Goal: Information Seeking & Learning: Learn about a topic

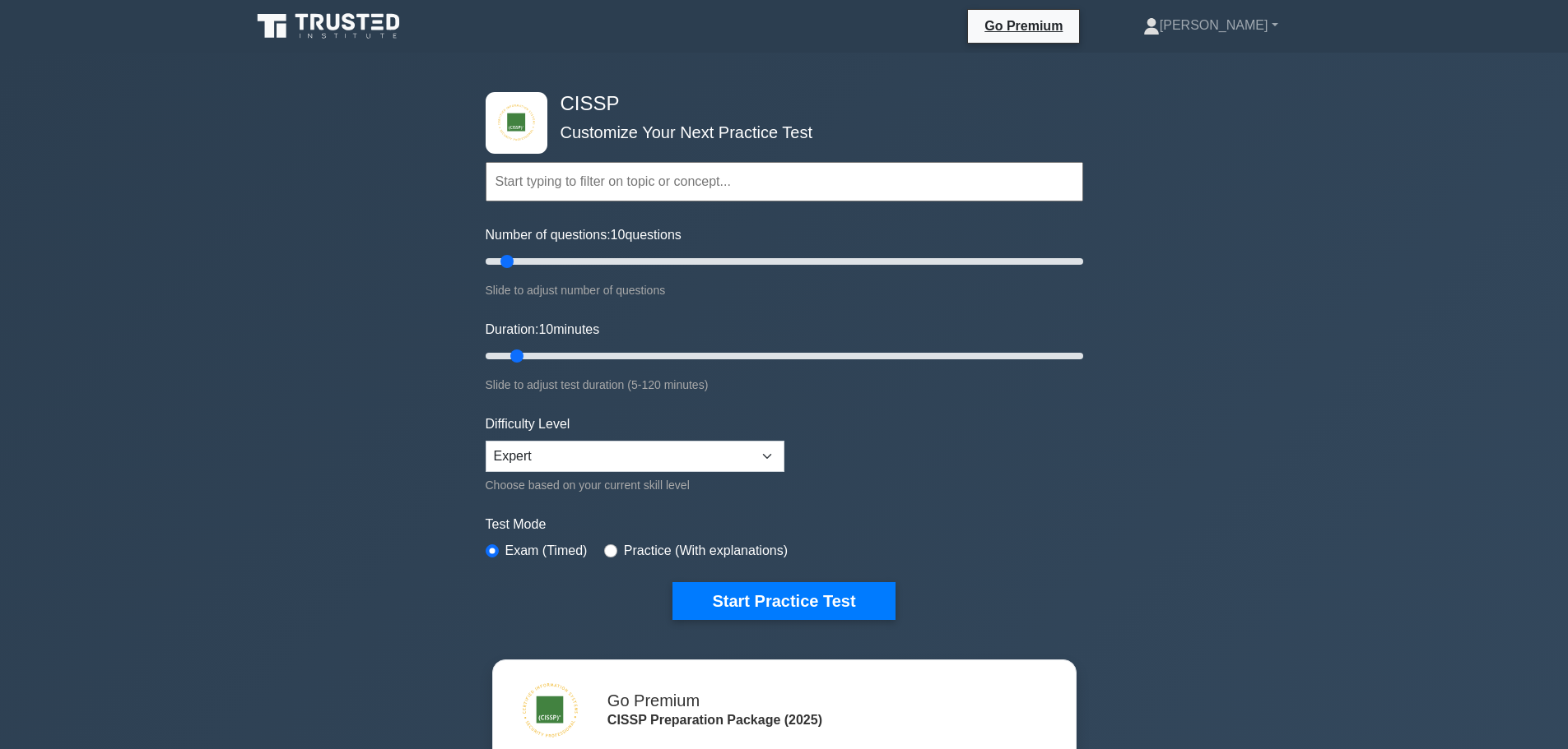
drag, startPoint x: 0, startPoint y: 0, endPoint x: 694, endPoint y: 452, distance: 828.2
click at [694, 452] on select "Beginner Intermediate Expert" at bounding box center [635, 457] width 299 height 32
click at [759, 593] on button "Start Practice Test" at bounding box center [783, 601] width 222 height 37
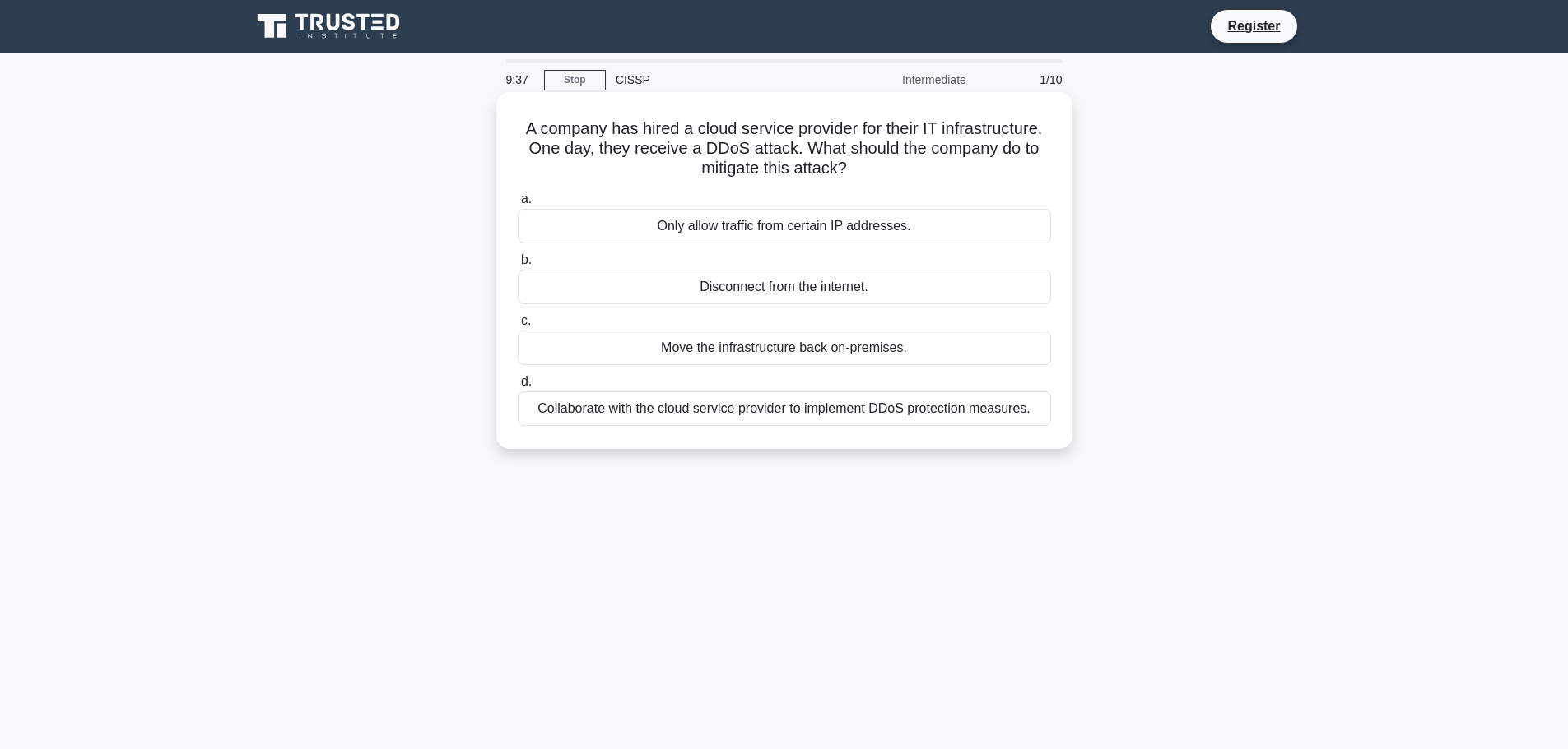
click at [843, 417] on div "Collaborate with the cloud service provider to implement DDoS protection measur…" at bounding box center [784, 409] width 533 height 35
click at [517, 388] on input "d. Collaborate with the cloud service provider to implement DDoS protection mea…" at bounding box center [517, 382] width 0 height 11
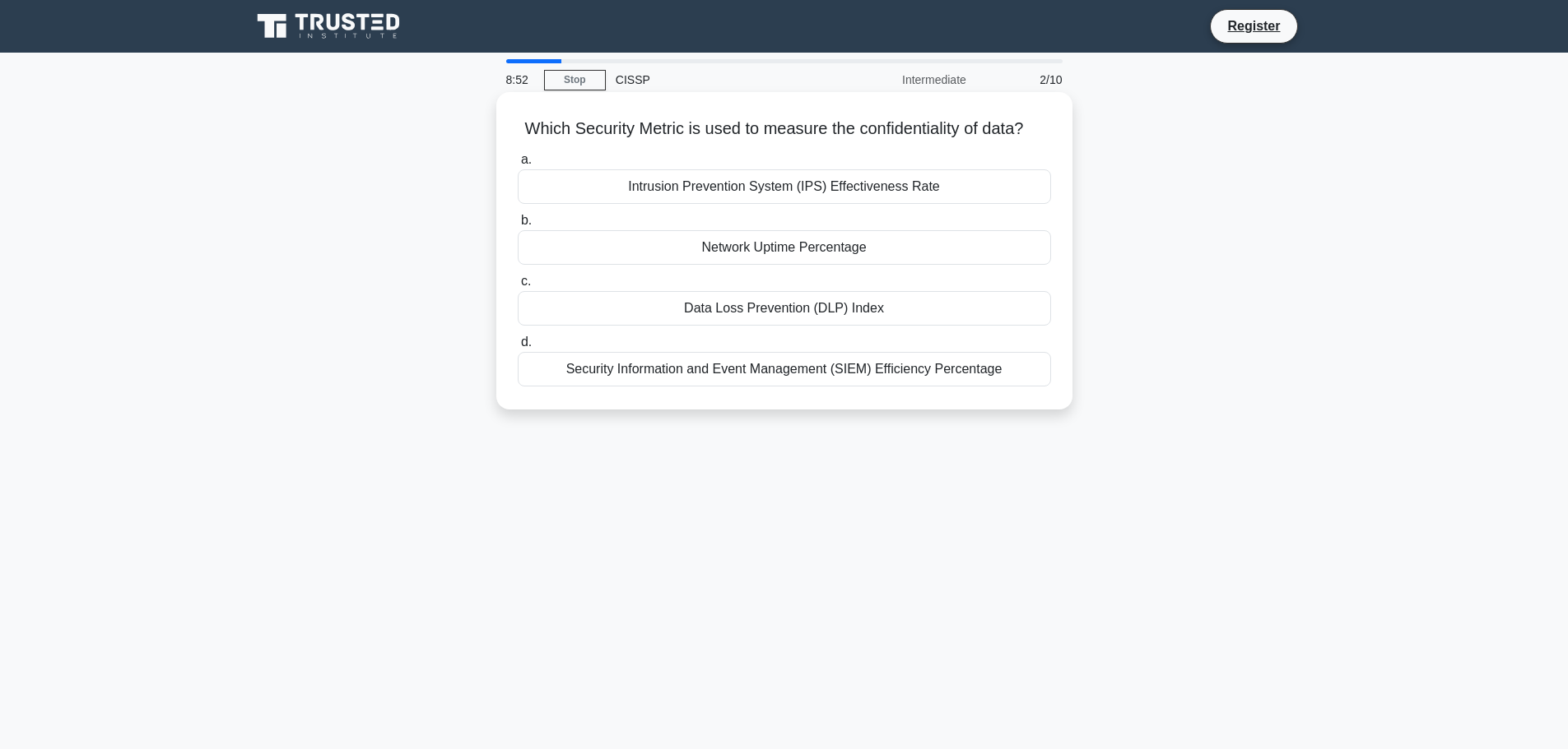
click at [872, 326] on div "Data Loss Prevention (DLP) Index" at bounding box center [784, 308] width 533 height 35
click at [517, 287] on input "c. Data Loss Prevention (DLP) Index" at bounding box center [517, 281] width 0 height 11
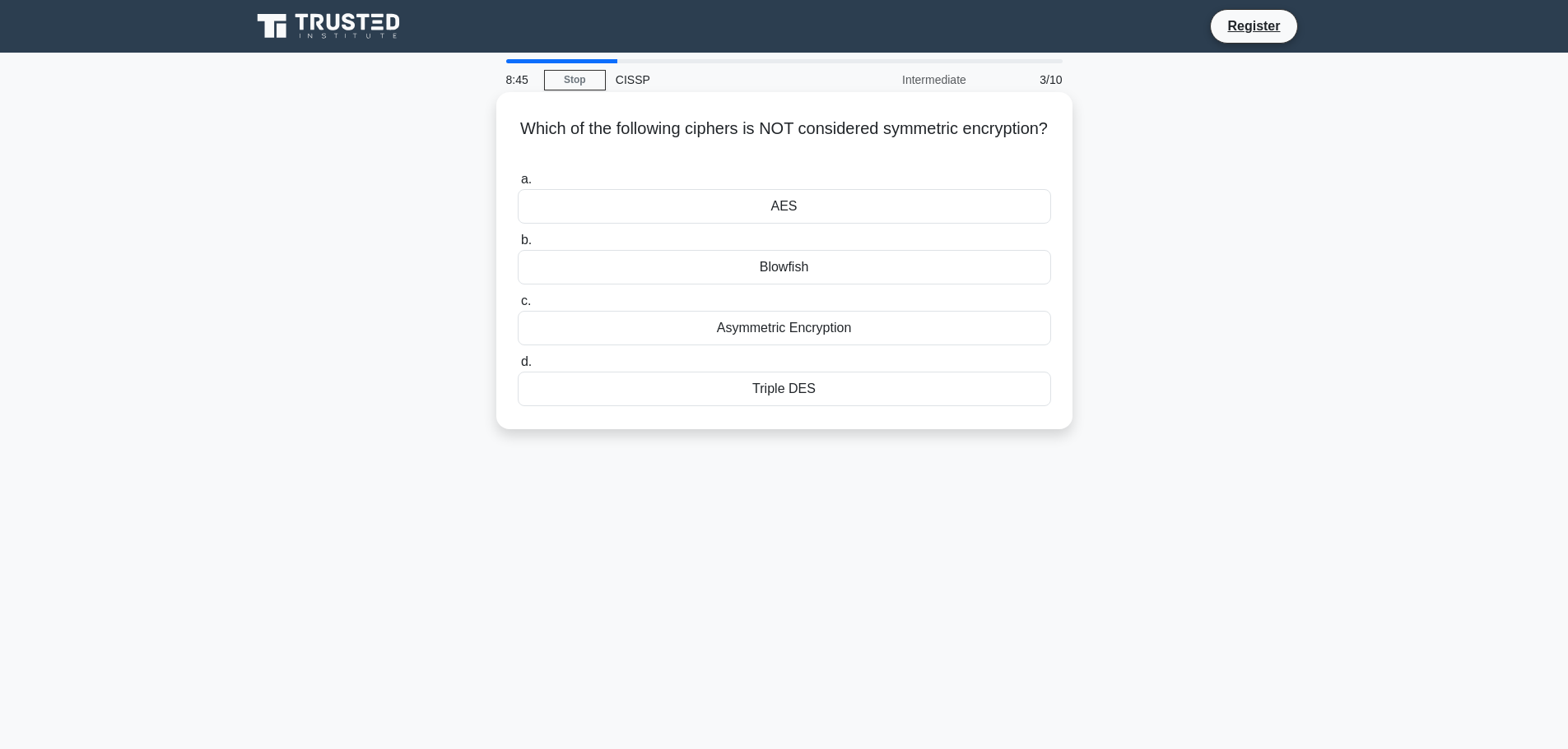
click at [827, 334] on div "Asymmetric Encryption" at bounding box center [784, 328] width 533 height 35
click at [517, 307] on input "c. Asymmetric Encryption" at bounding box center [517, 301] width 0 height 11
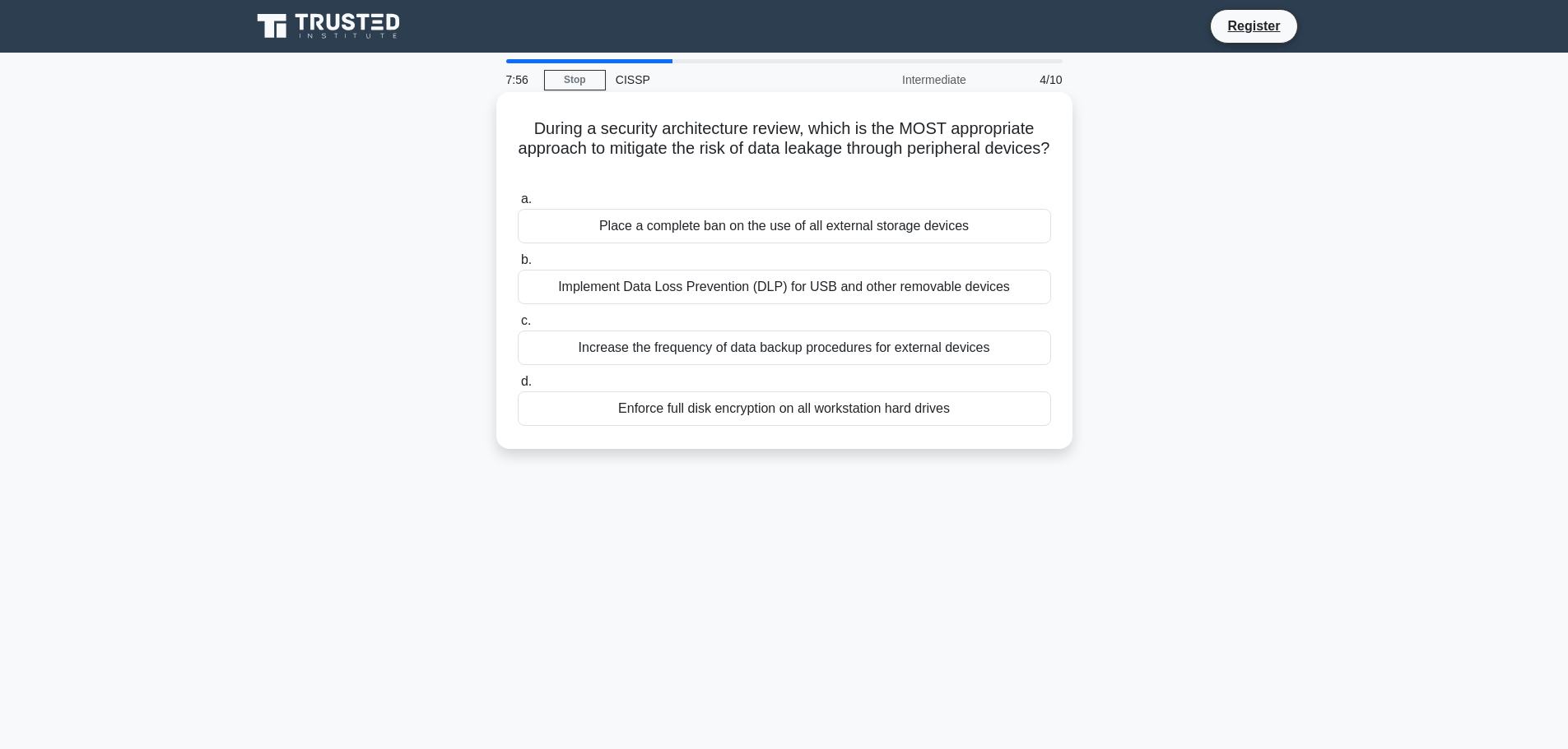
click at [777, 292] on div "Implement Data Loss Prevention (DLP) for USB and other removable devices" at bounding box center [784, 286] width 533 height 35
click at [517, 265] on input "b. Implement Data Loss Prevention (DLP) for USB and other removable devices" at bounding box center [517, 260] width 0 height 11
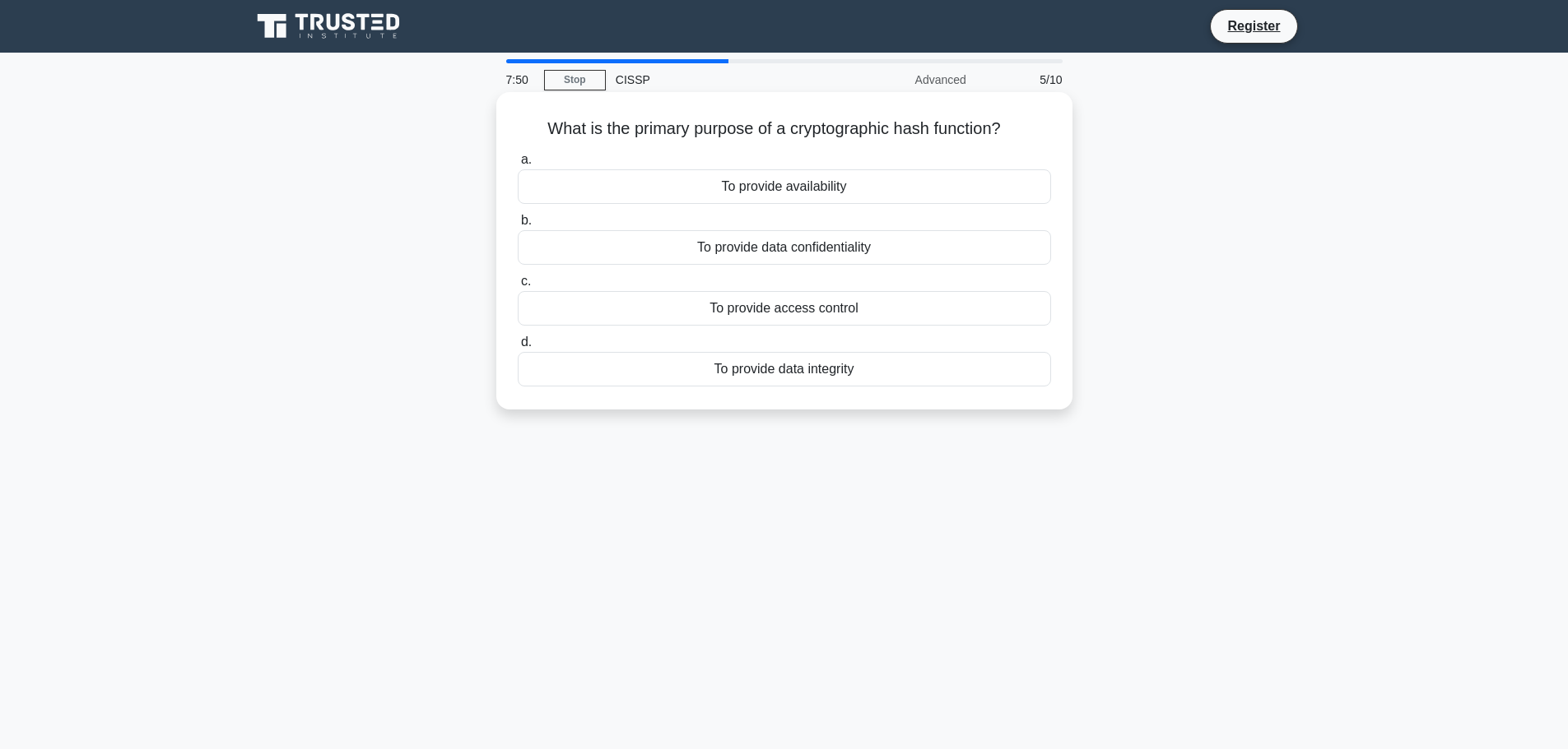
click at [891, 368] on div "To provide data integrity" at bounding box center [784, 369] width 533 height 35
click at [517, 348] on input "d. To provide data integrity" at bounding box center [517, 342] width 0 height 11
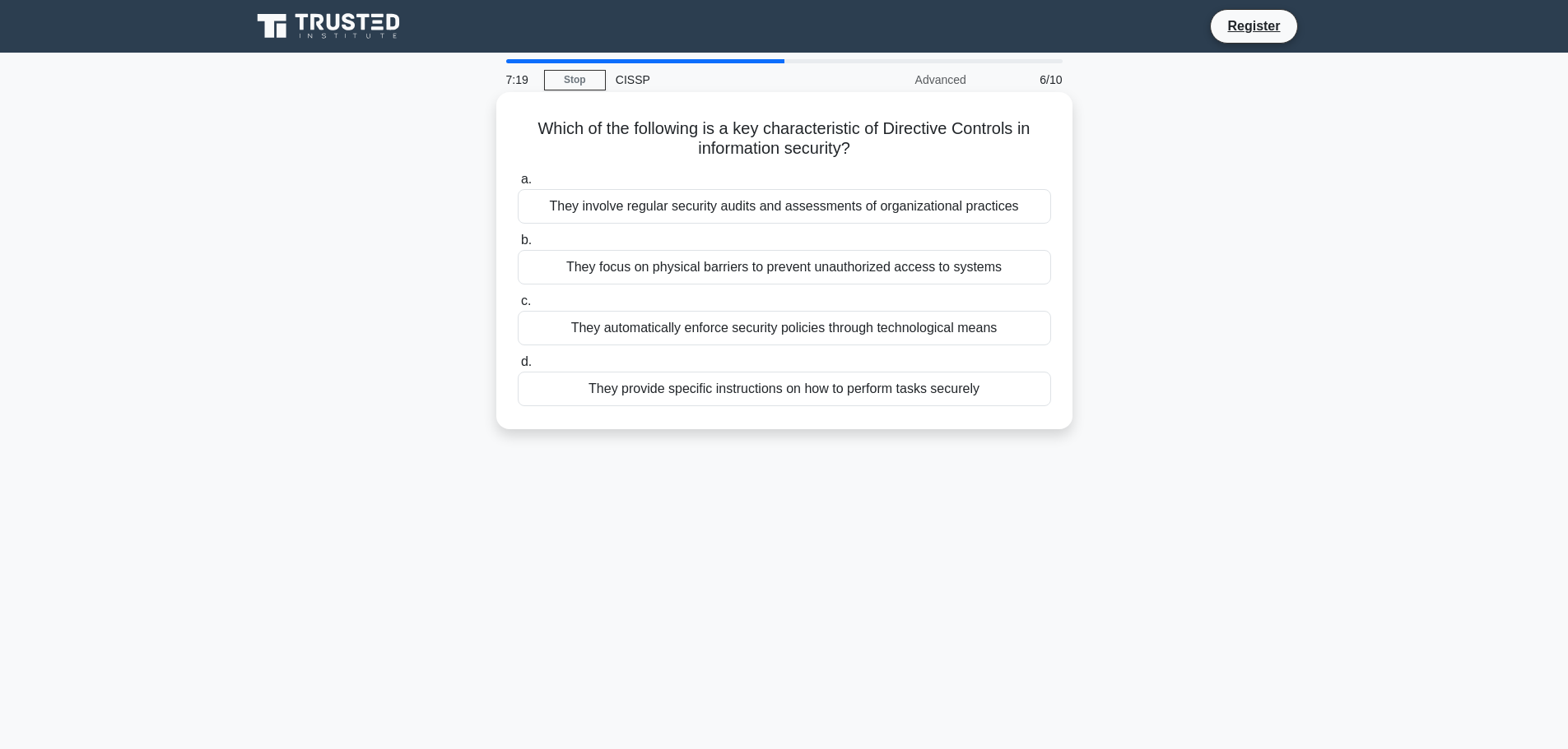
click at [758, 391] on div "They provide specific instructions on how to perform tasks securely" at bounding box center [784, 389] width 533 height 35
click at [517, 368] on input "d. They provide specific instructions on how to perform tasks securely" at bounding box center [517, 362] width 0 height 11
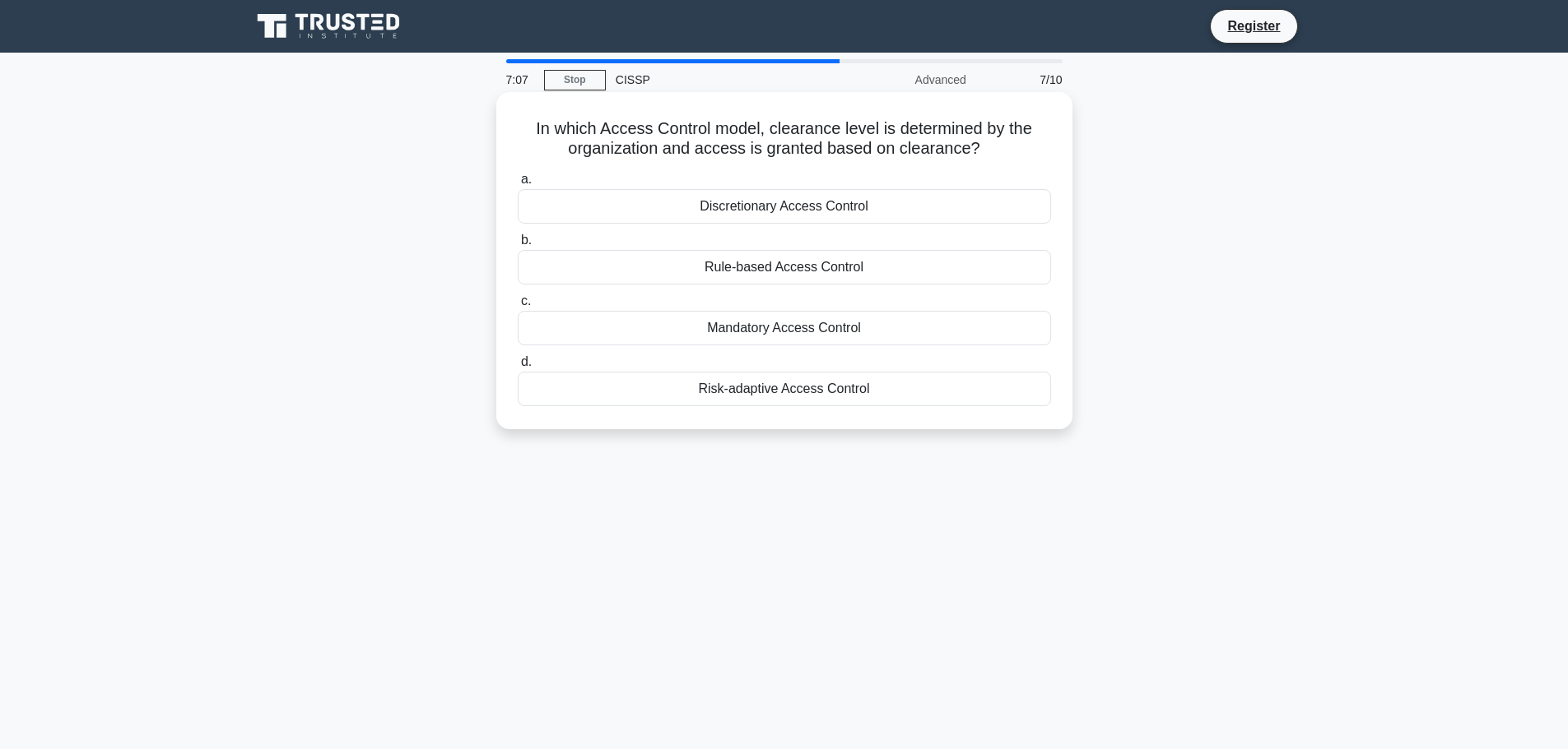
click at [783, 329] on div "Mandatory Access Control" at bounding box center [784, 328] width 533 height 35
click at [517, 307] on input "c. Mandatory Access Control" at bounding box center [517, 301] width 0 height 11
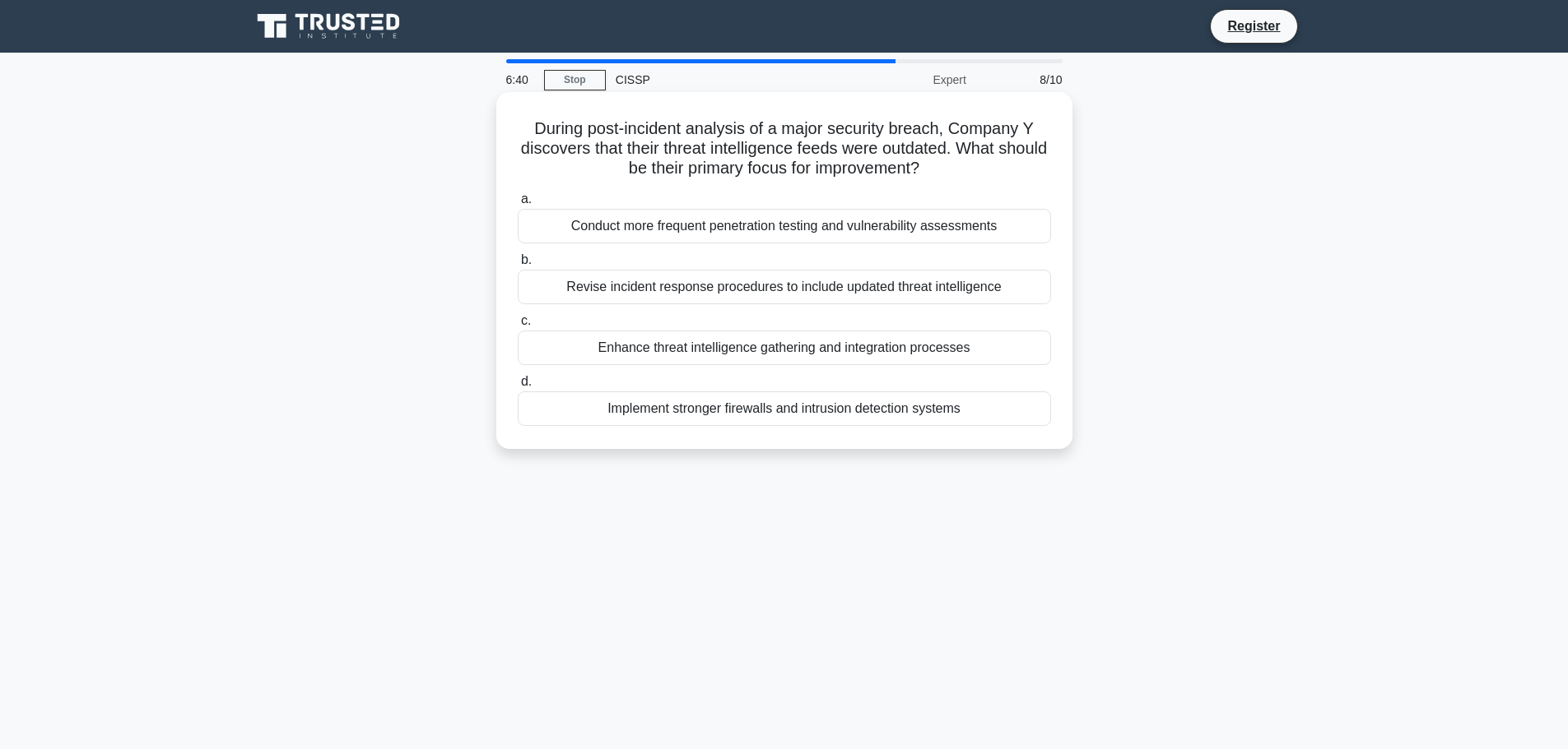
click at [649, 349] on div "Enhance threat intelligence gathering and integration processes" at bounding box center [784, 347] width 533 height 35
click at [517, 327] on input "c. Enhance threat intelligence gathering and integration processes" at bounding box center [517, 321] width 0 height 11
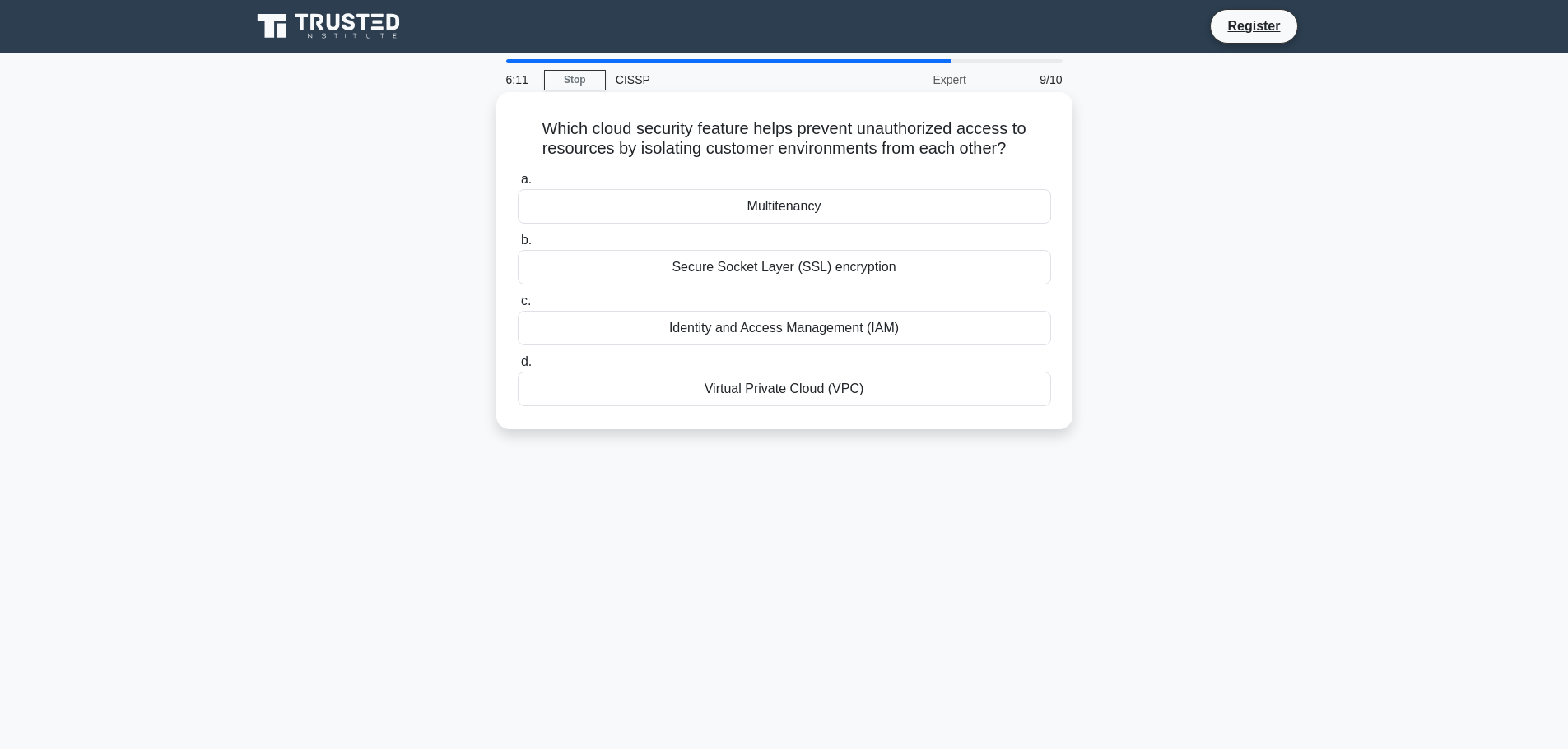
click at [826, 205] on div "Multitenancy" at bounding box center [784, 206] width 533 height 35
click at [517, 186] on input "a. Multitenancy" at bounding box center [517, 180] width 0 height 11
click at [817, 337] on div "Analyzing copies of digital evidence" at bounding box center [784, 328] width 533 height 35
click at [517, 307] on input "c. Analyzing copies of digital evidence" at bounding box center [517, 301] width 0 height 11
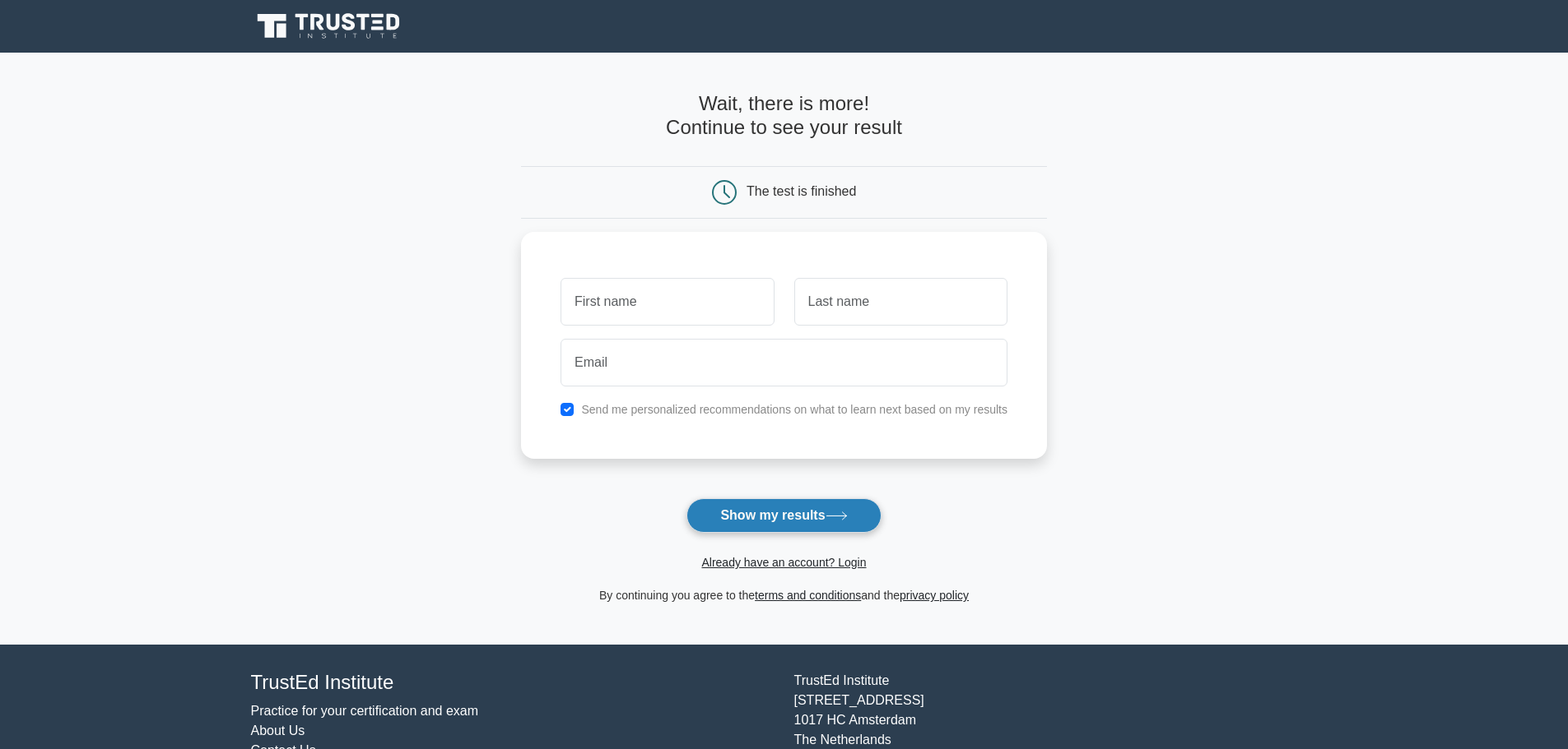
click at [795, 519] on button "Show my results" at bounding box center [783, 515] width 195 height 35
click at [669, 282] on input "text" at bounding box center [667, 298] width 213 height 47
type input "[PERSON_NAME]"
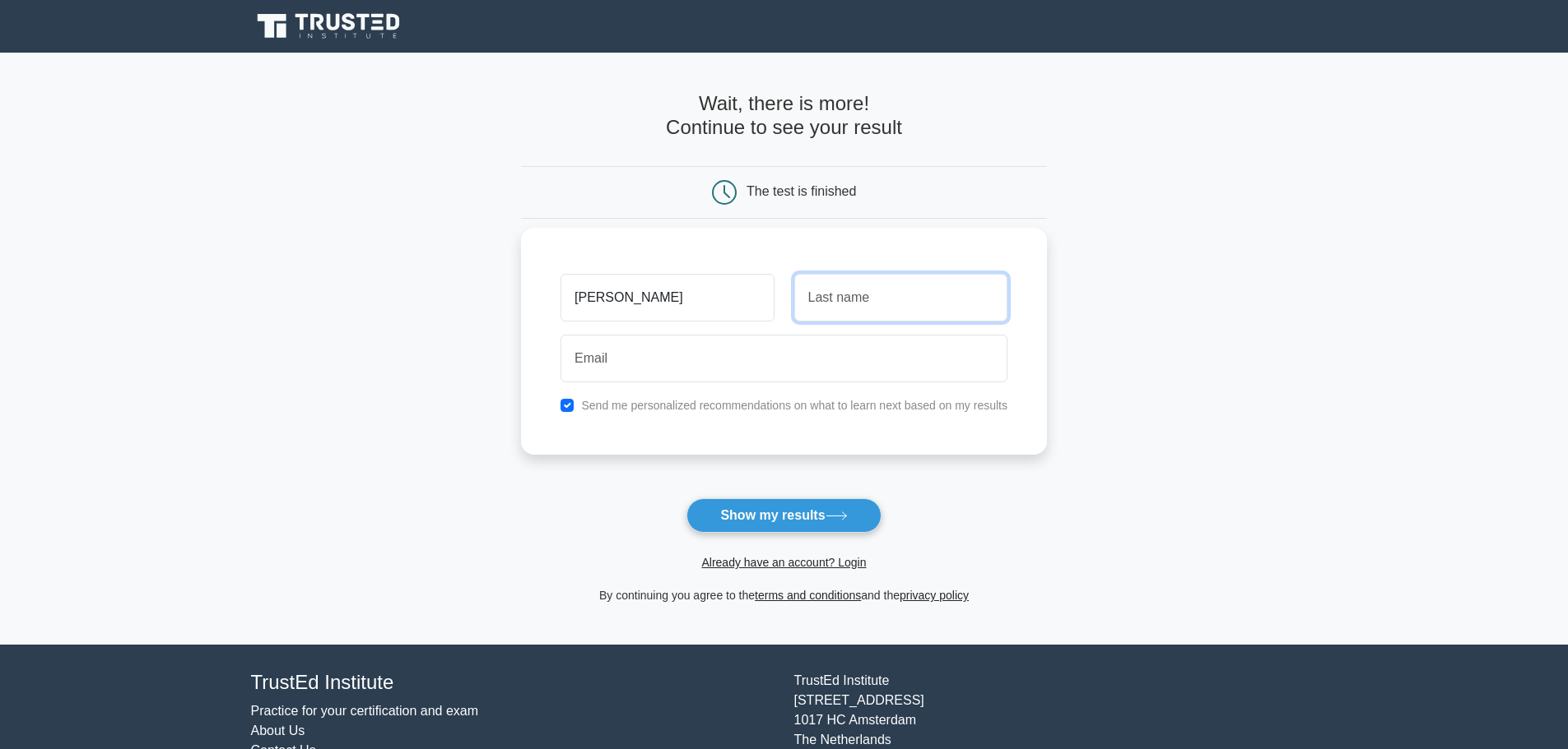
click at [854, 307] on input "text" at bounding box center [901, 298] width 213 height 47
type input "Mallick"
click at [786, 558] on link "Already have an account? Login" at bounding box center [783, 562] width 165 height 13
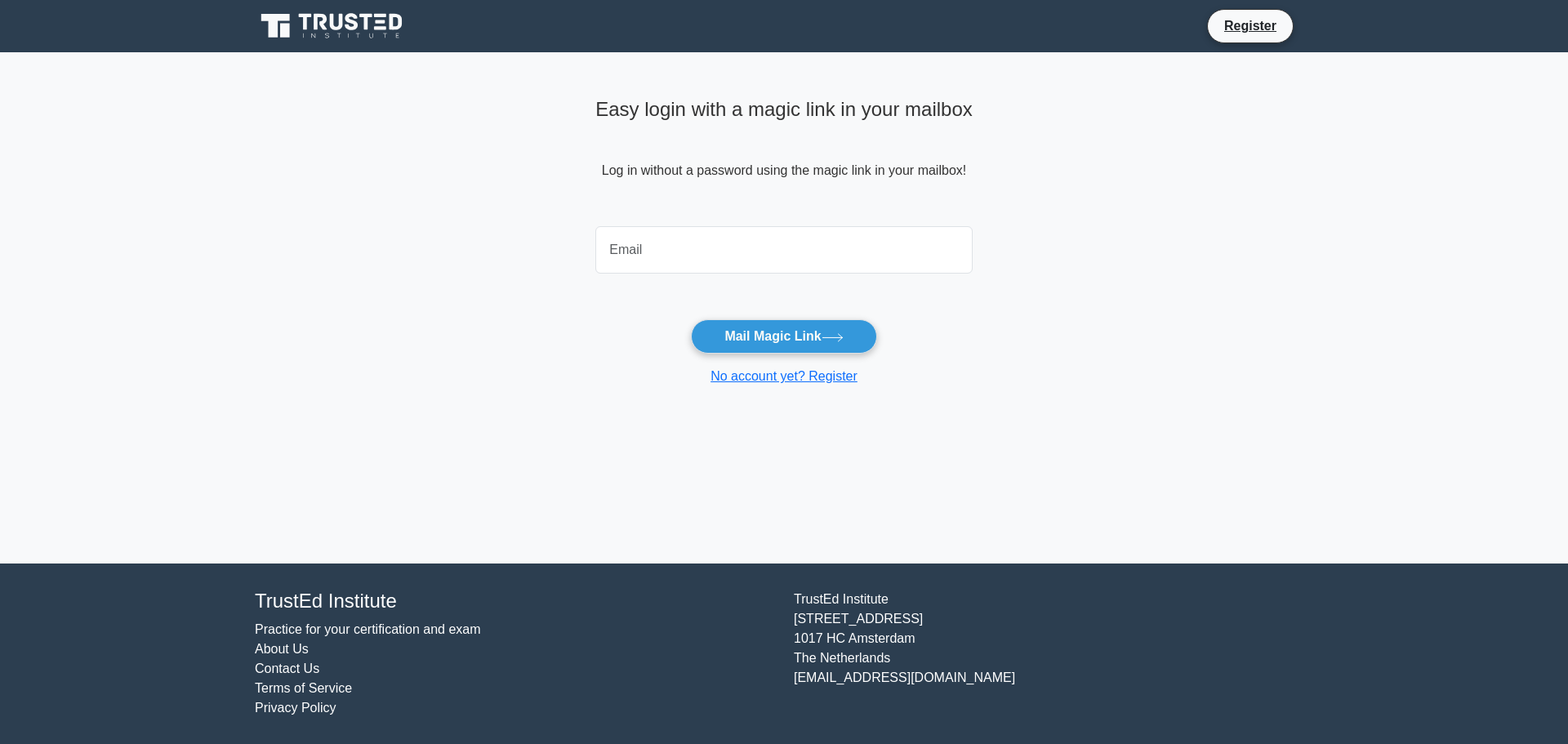
click at [704, 249] on input "email" at bounding box center [784, 250] width 377 height 47
type input "supratik_mallick@yahoo.co.in"
click at [803, 336] on button "Mail Magic Link" at bounding box center [783, 336] width 185 height 34
click at [1242, 28] on link "Register" at bounding box center [1250, 25] width 72 height 21
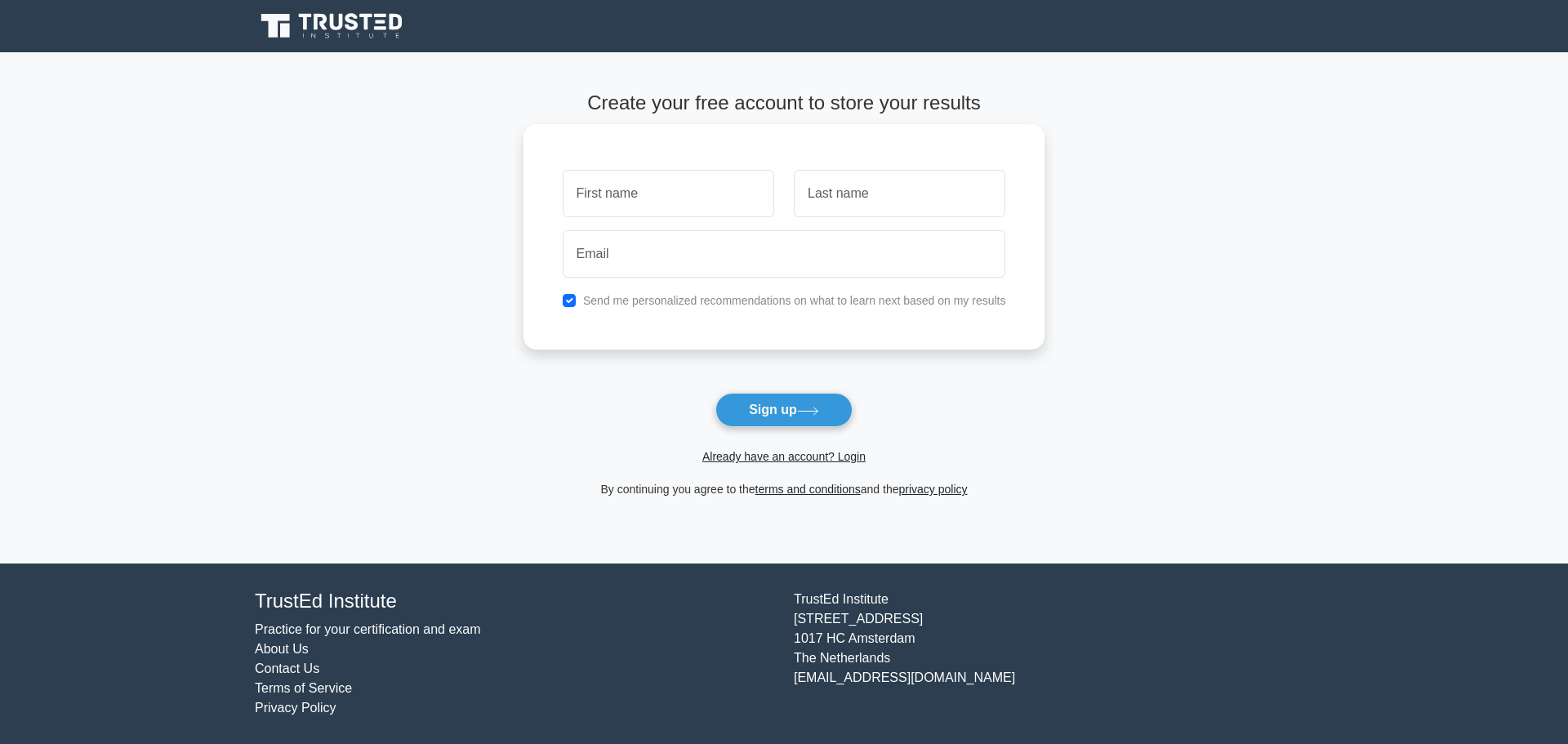
click at [620, 193] on input "text" at bounding box center [668, 193] width 212 height 47
drag, startPoint x: 701, startPoint y: 193, endPoint x: 621, endPoint y: 193, distance: 80.0
click at [621, 193] on input "supratik mallick" at bounding box center [668, 193] width 212 height 47
type input "supratik"
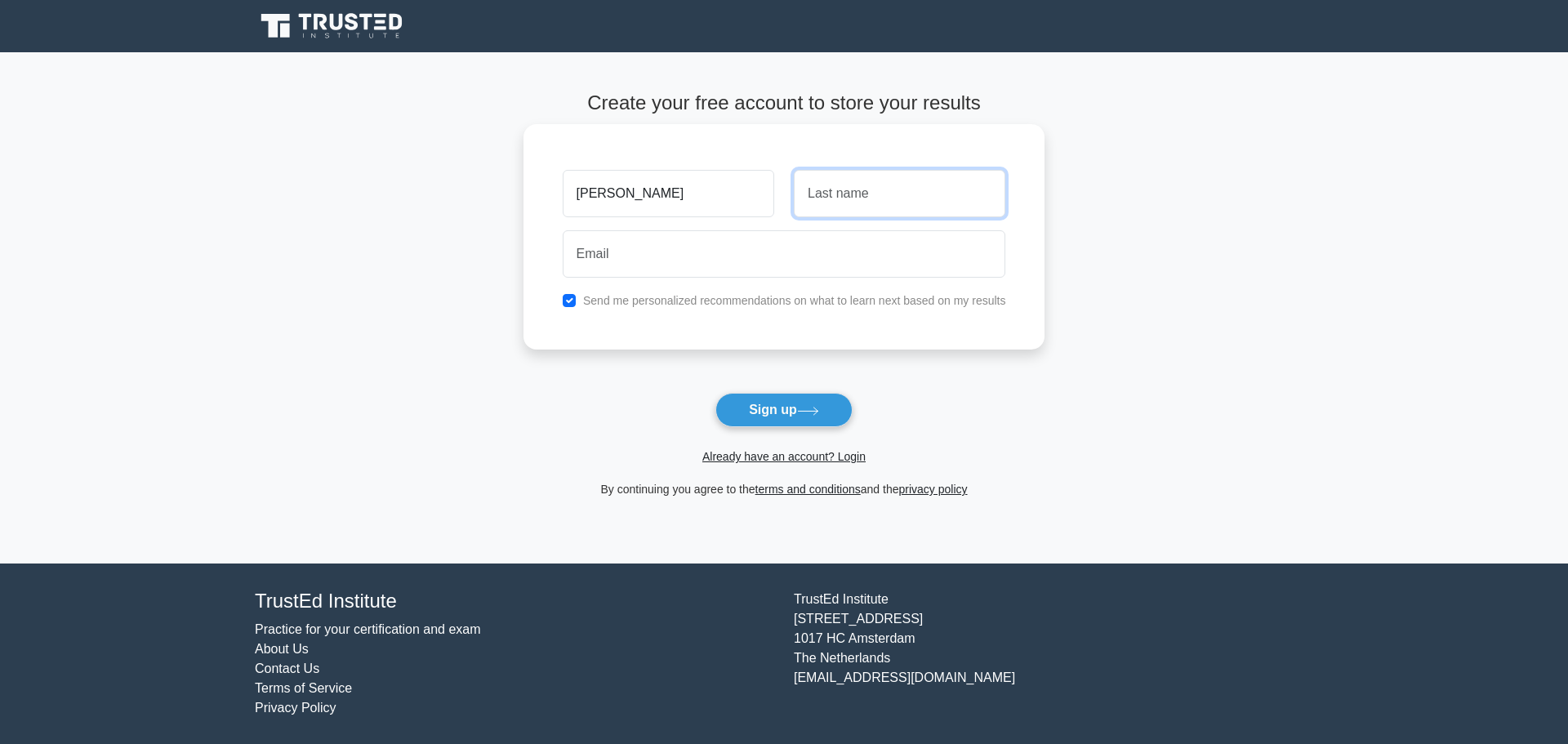
click at [893, 194] on input "text" at bounding box center [900, 193] width 212 height 47
paste input "mallick"
type input "mallick"
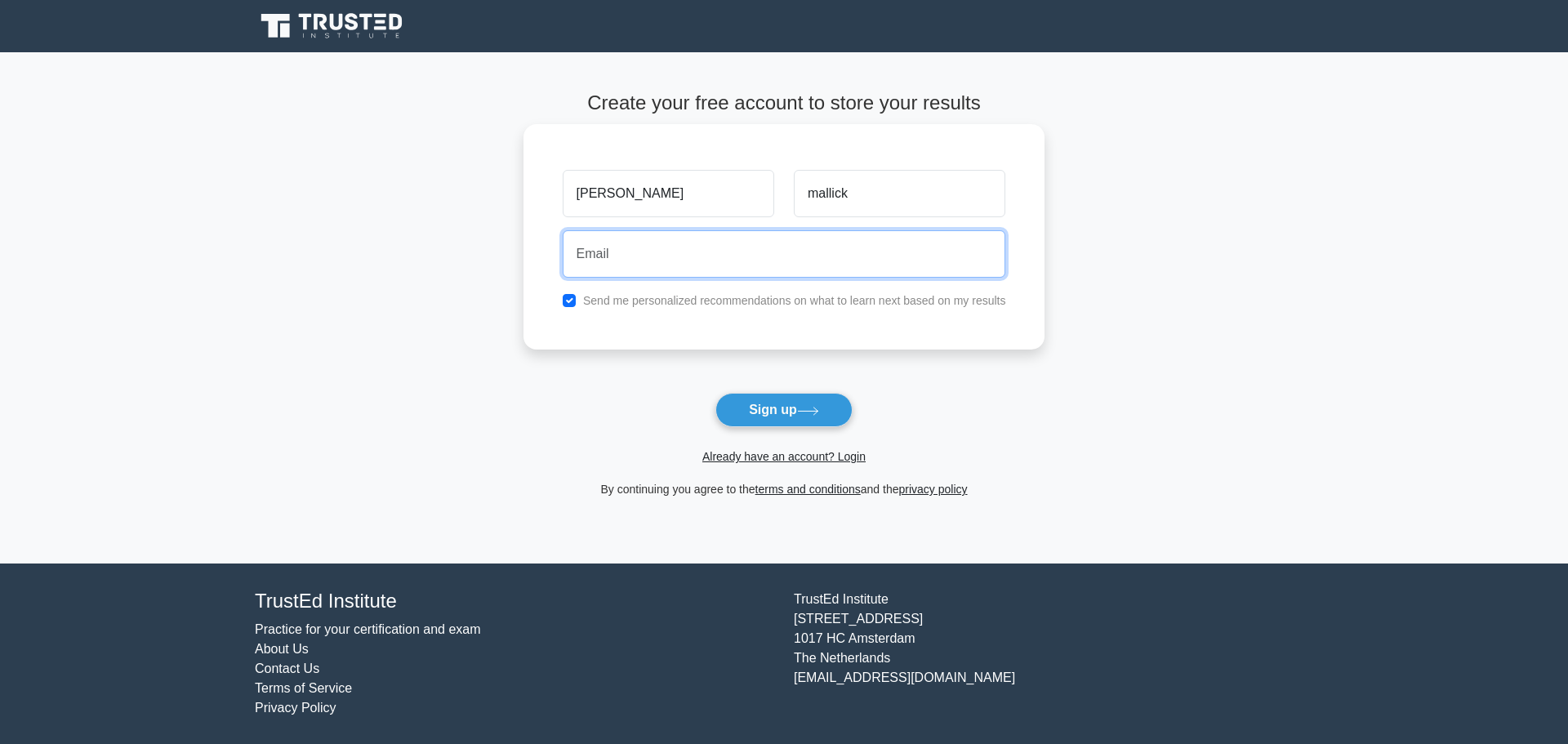
click at [651, 251] on input "email" at bounding box center [784, 254] width 444 height 47
type input "mallicksupratik@gmail.com"
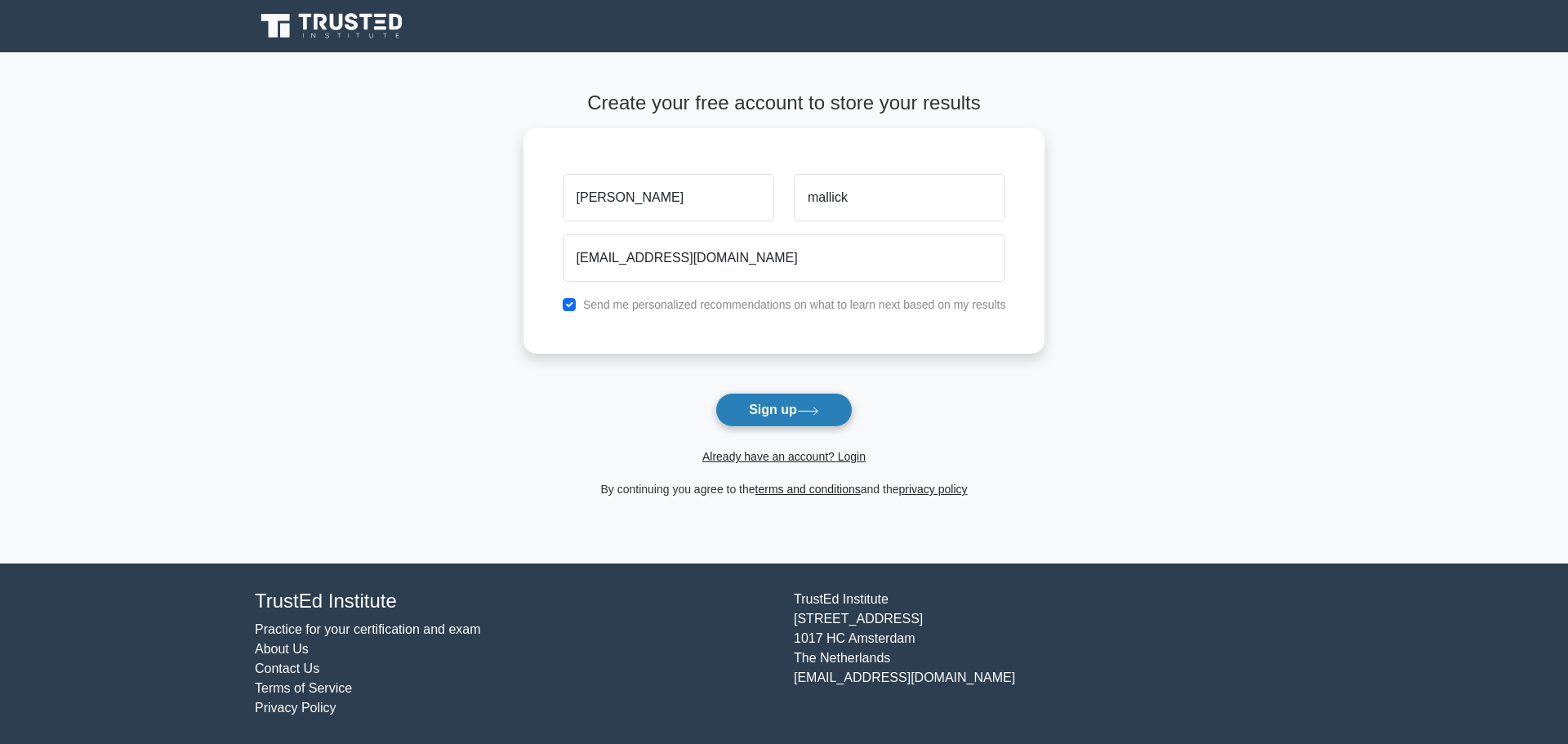
click at [819, 407] on icon at bounding box center [808, 411] width 23 height 9
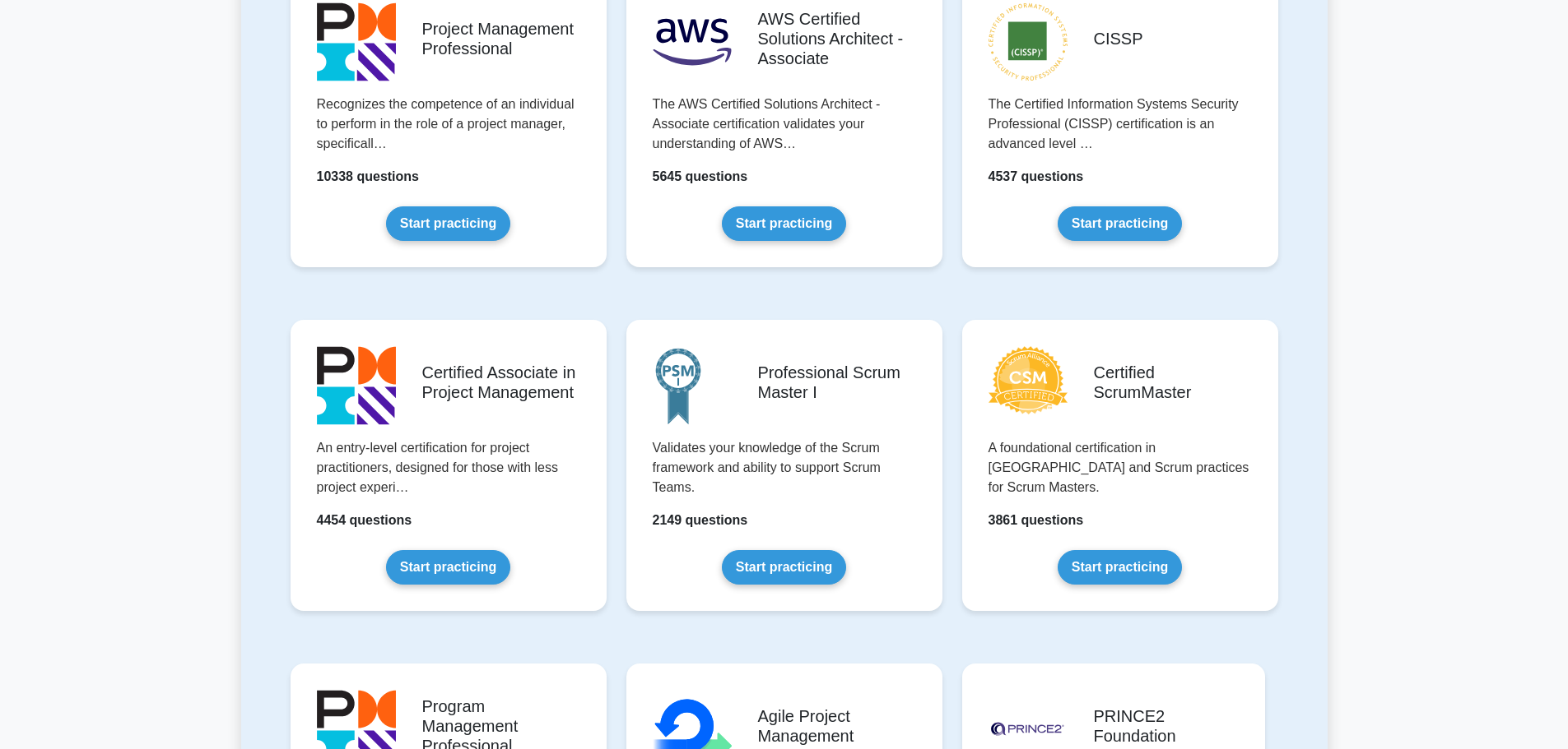
scroll to position [412, 0]
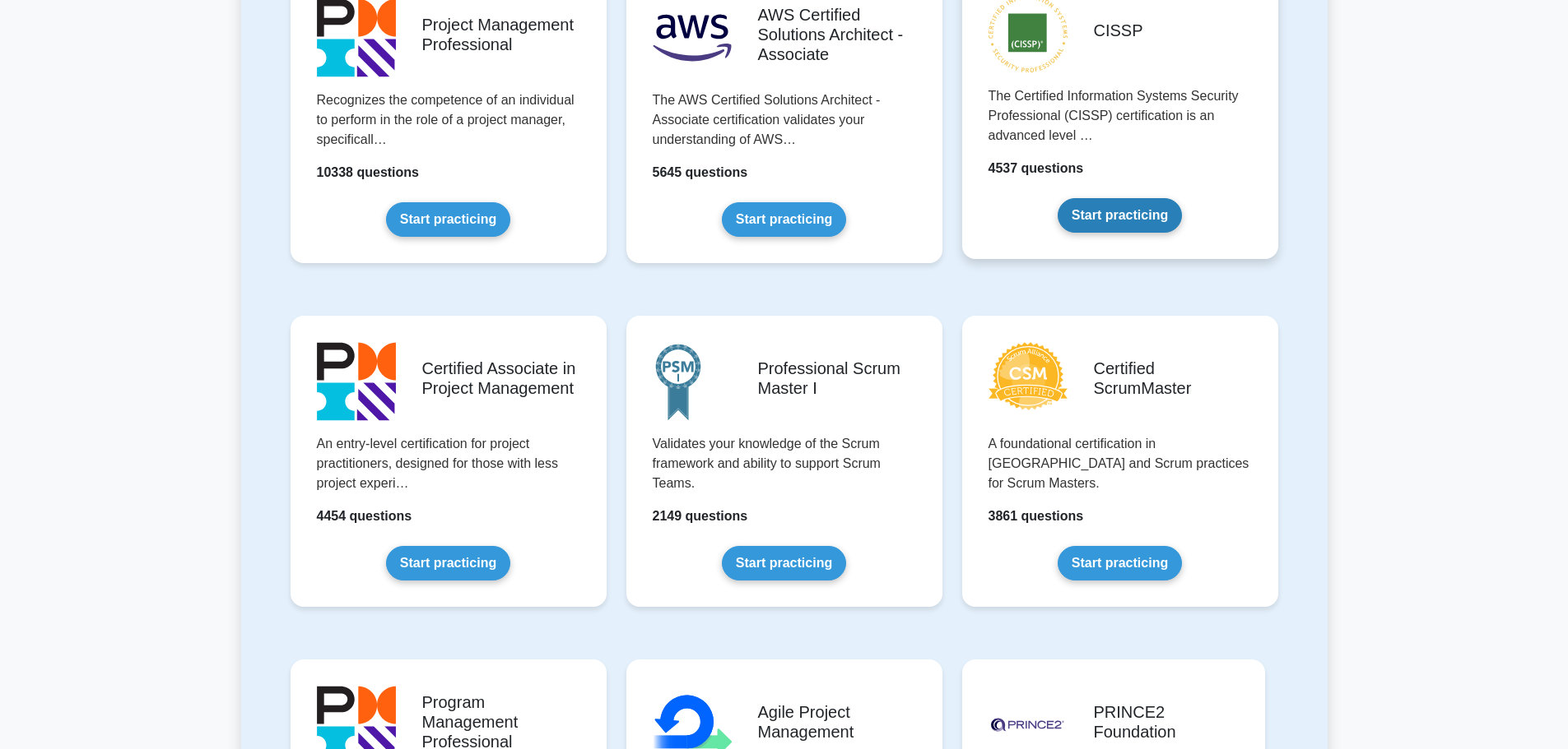
click at [1134, 214] on link "Start practicing" at bounding box center [1120, 215] width 124 height 35
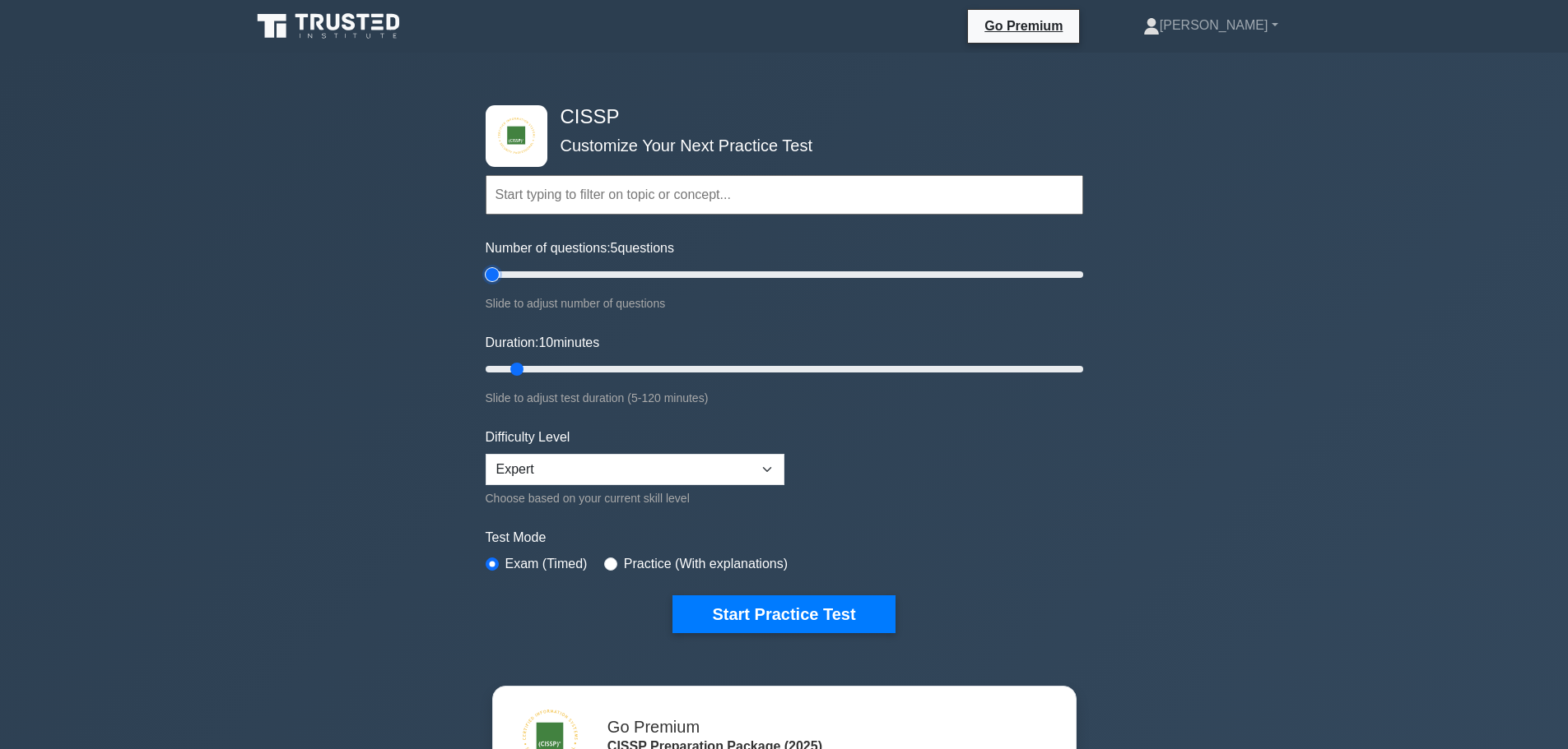
drag, startPoint x: 505, startPoint y: 274, endPoint x: 495, endPoint y: 274, distance: 10.0
type input "5"
click at [495, 274] on input "Number of questions: 5 questions" at bounding box center [784, 274] width 597 height 20
drag, startPoint x: 763, startPoint y: 617, endPoint x: 776, endPoint y: 617, distance: 13.0
click at [766, 617] on button "Start Practice Test" at bounding box center [783, 614] width 222 height 37
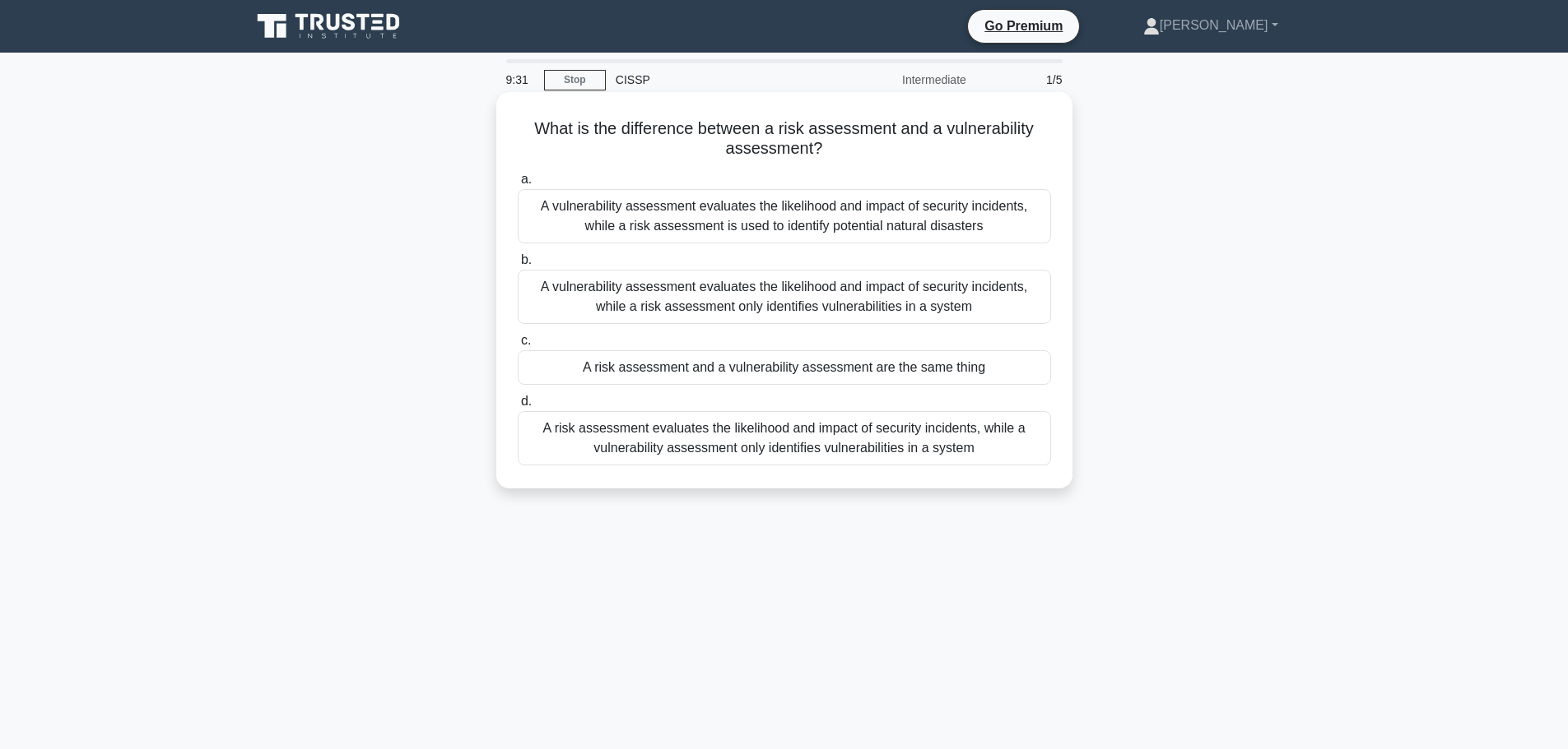
click at [906, 442] on div "A risk assessment evaluates the likelihood and impact of security incidents, wh…" at bounding box center [784, 438] width 533 height 54
click at [517, 408] on input "d. A risk assessment evaluates the likelihood and impact of security incidents,…" at bounding box center [517, 402] width 0 height 11
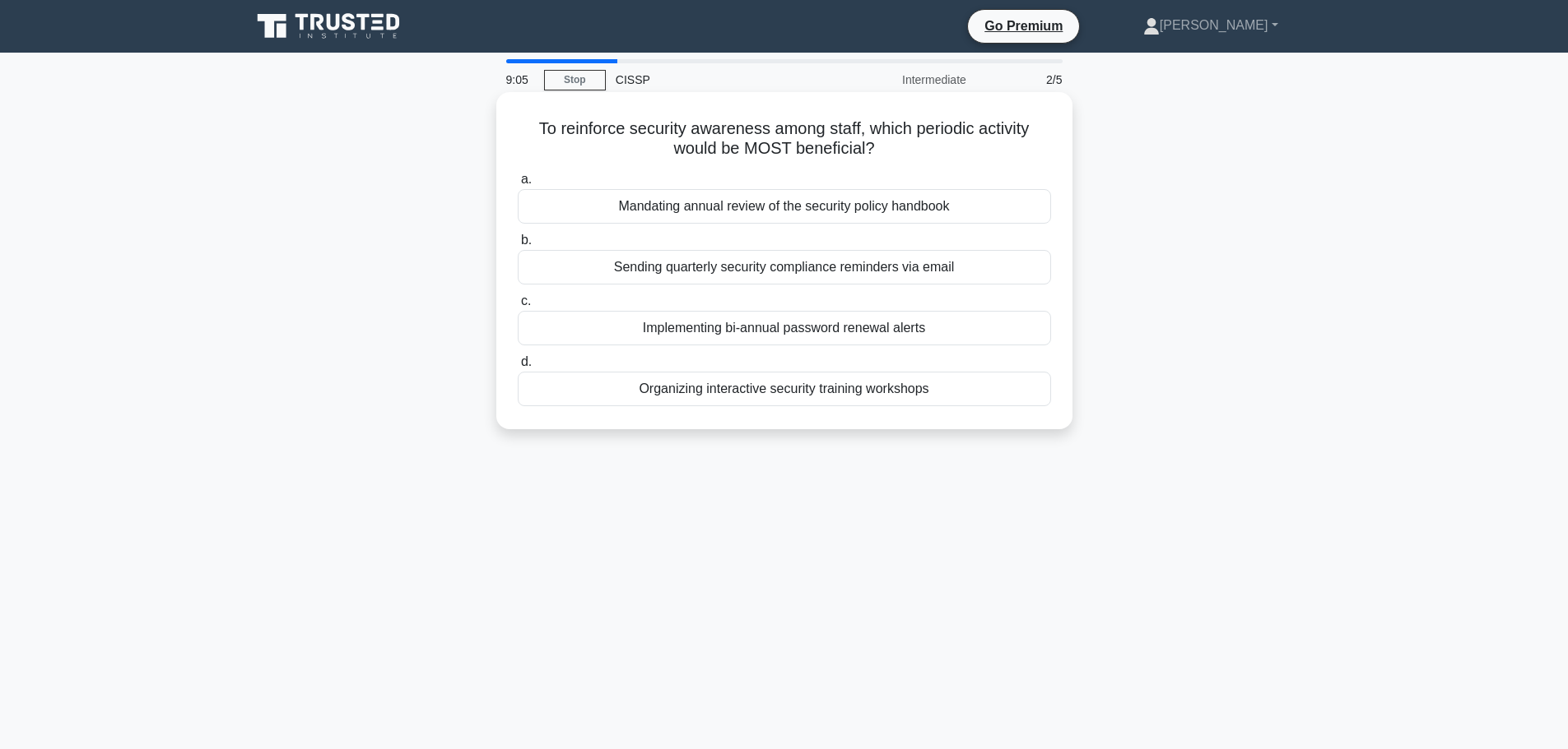
click at [816, 399] on div "Organizing interactive security training workshops" at bounding box center [784, 389] width 533 height 35
click at [517, 368] on input "d. Organizing interactive security training workshops" at bounding box center [517, 362] width 0 height 11
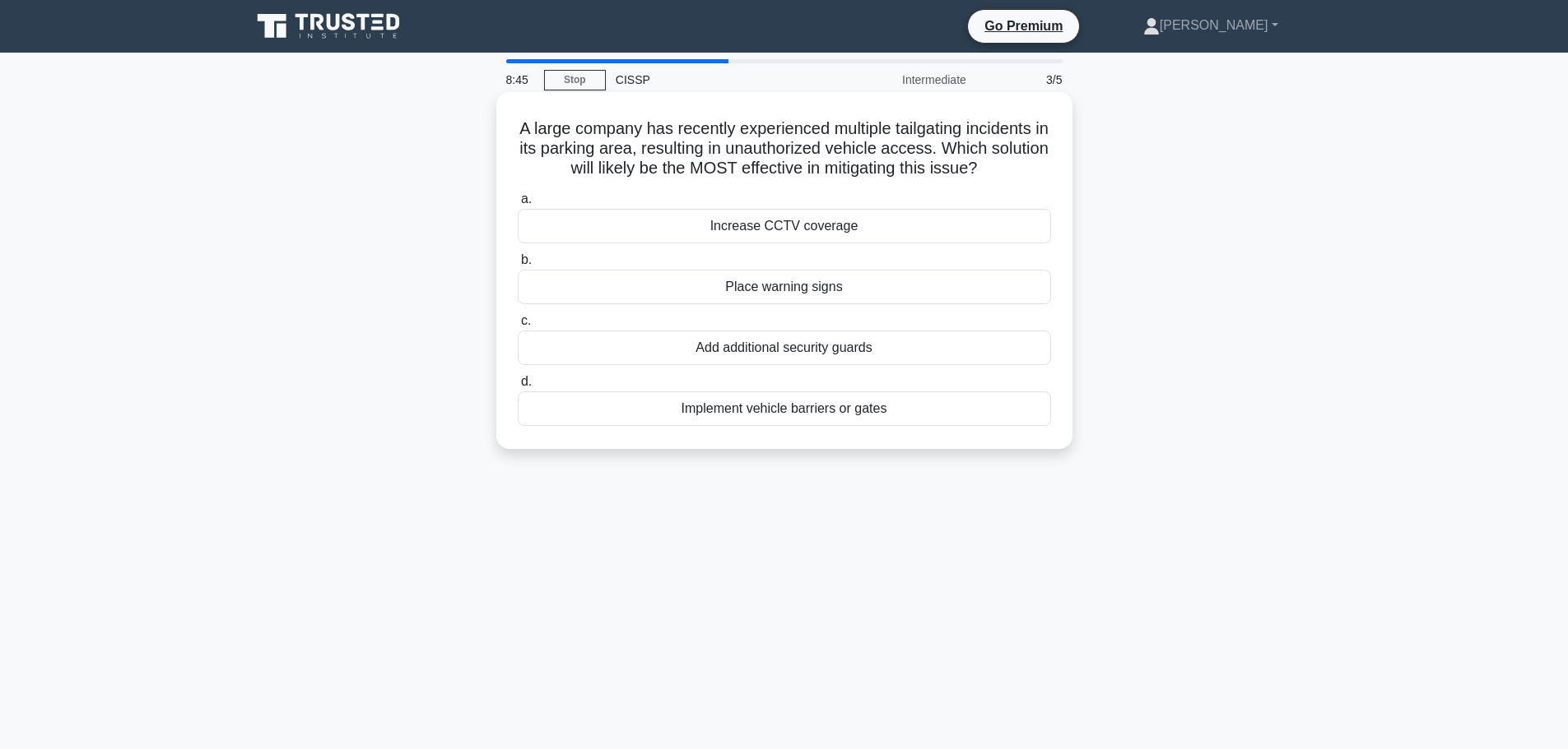
click at [819, 225] on div "Increase CCTV coverage" at bounding box center [784, 226] width 533 height 35
click at [517, 205] on input "a. Increase CCTV coverage" at bounding box center [517, 199] width 0 height 11
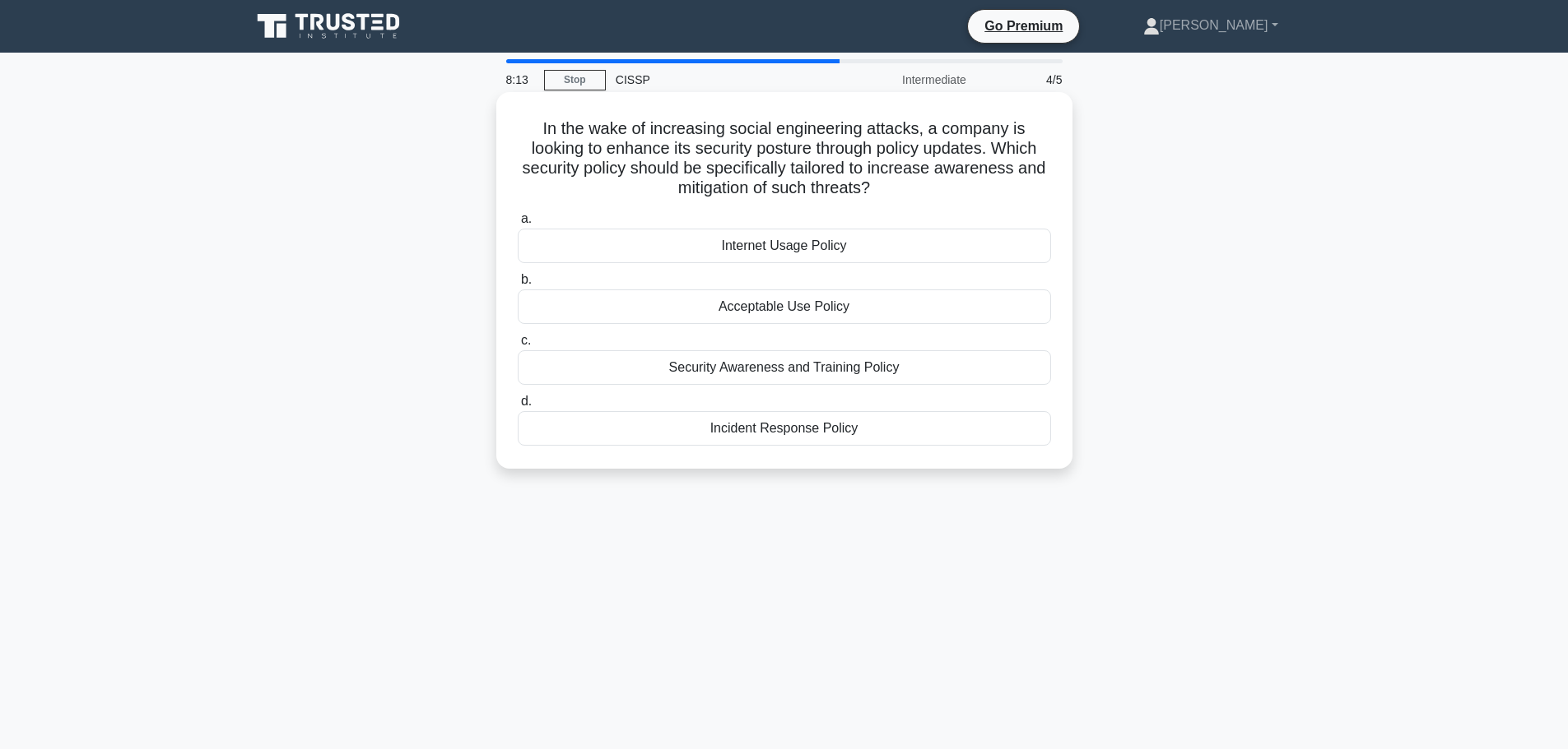
click at [872, 376] on div "Security Awareness and Training Policy" at bounding box center [784, 367] width 533 height 35
click at [517, 346] on input "c. Security Awareness and Training Policy" at bounding box center [517, 340] width 0 height 11
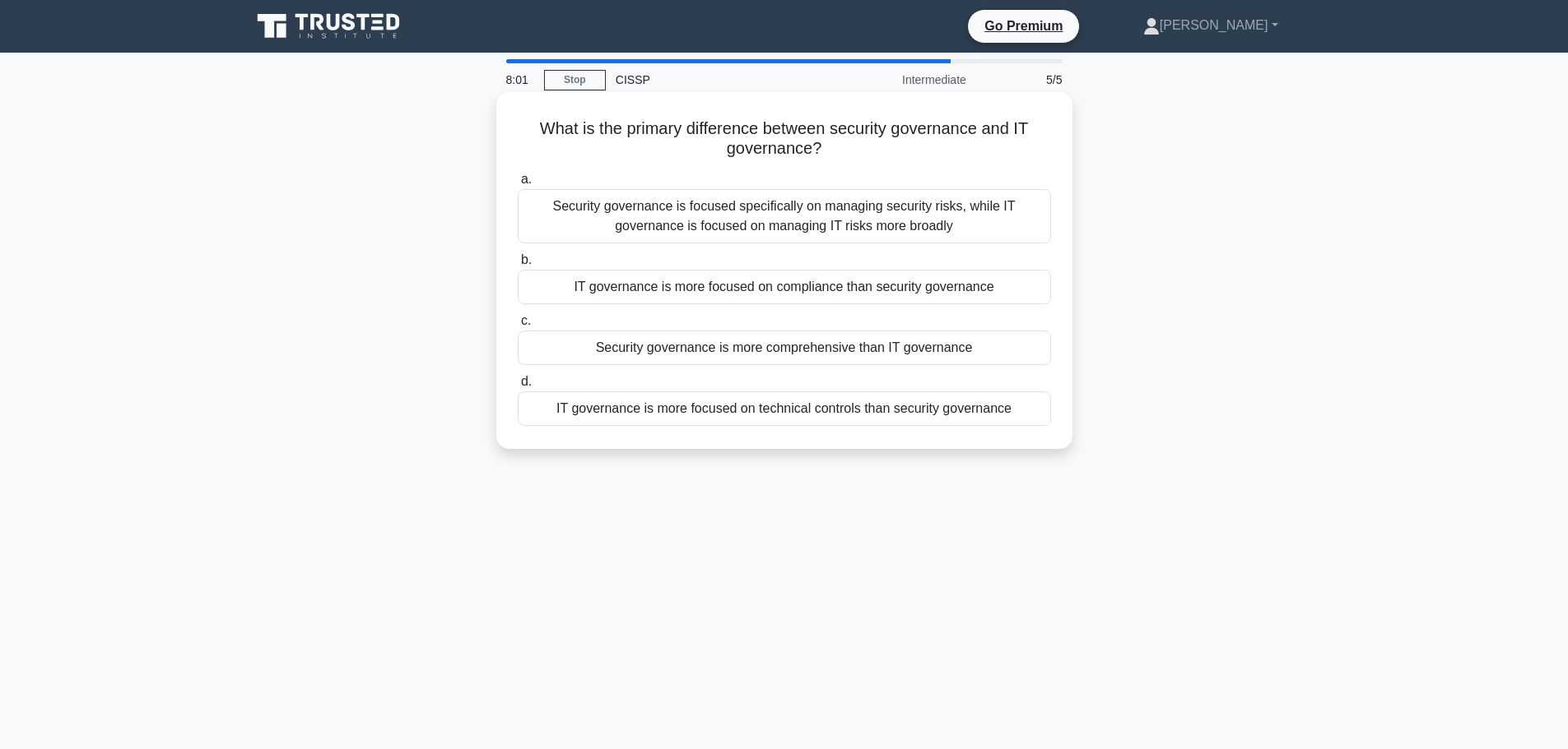
click at [877, 220] on div "Security governance is focused specifically on managing security risks, while I…" at bounding box center [784, 216] width 533 height 54
click at [517, 186] on input "a. Security governance is focused specifically on managing security risks, whil…" at bounding box center [517, 180] width 0 height 11
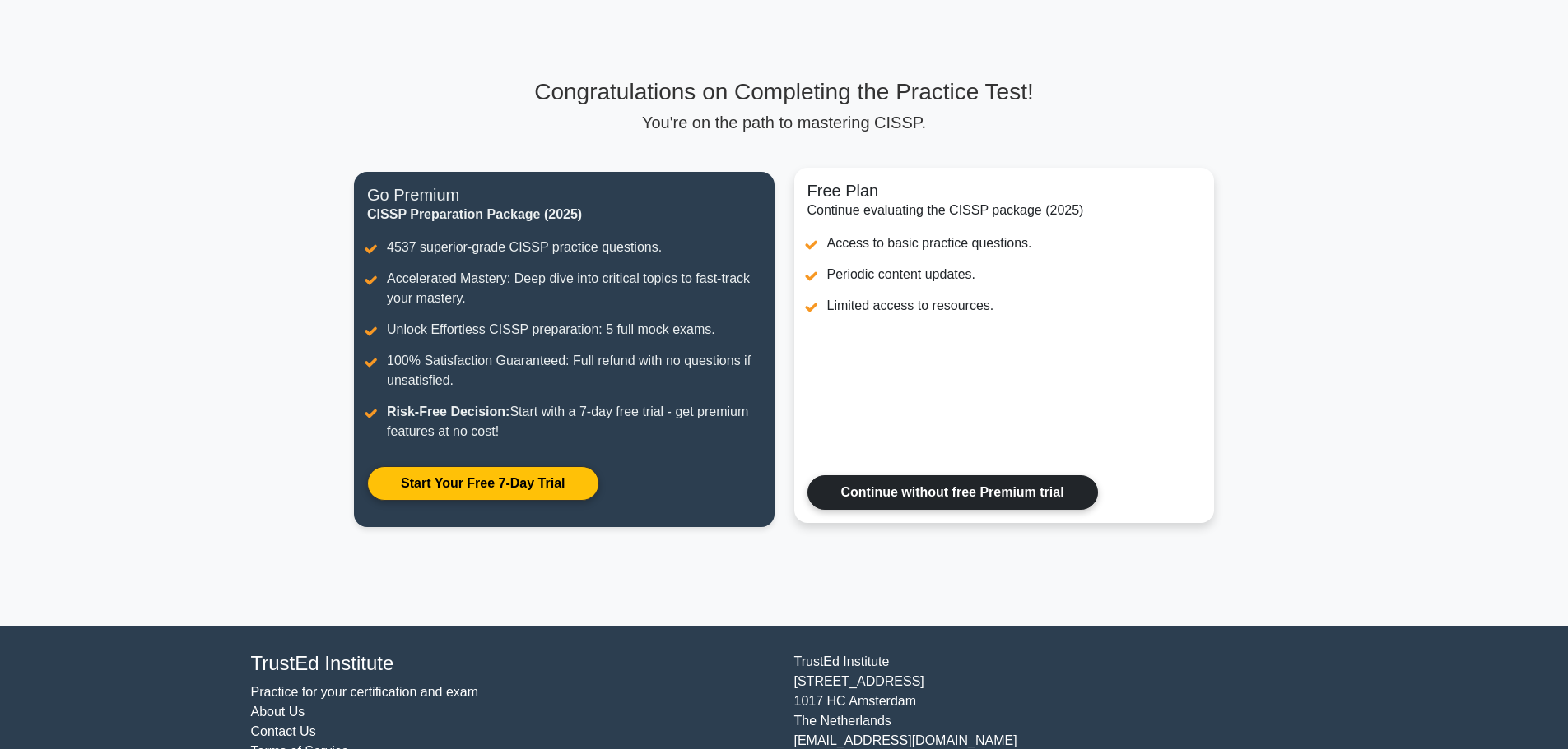
scroll to position [112, 0]
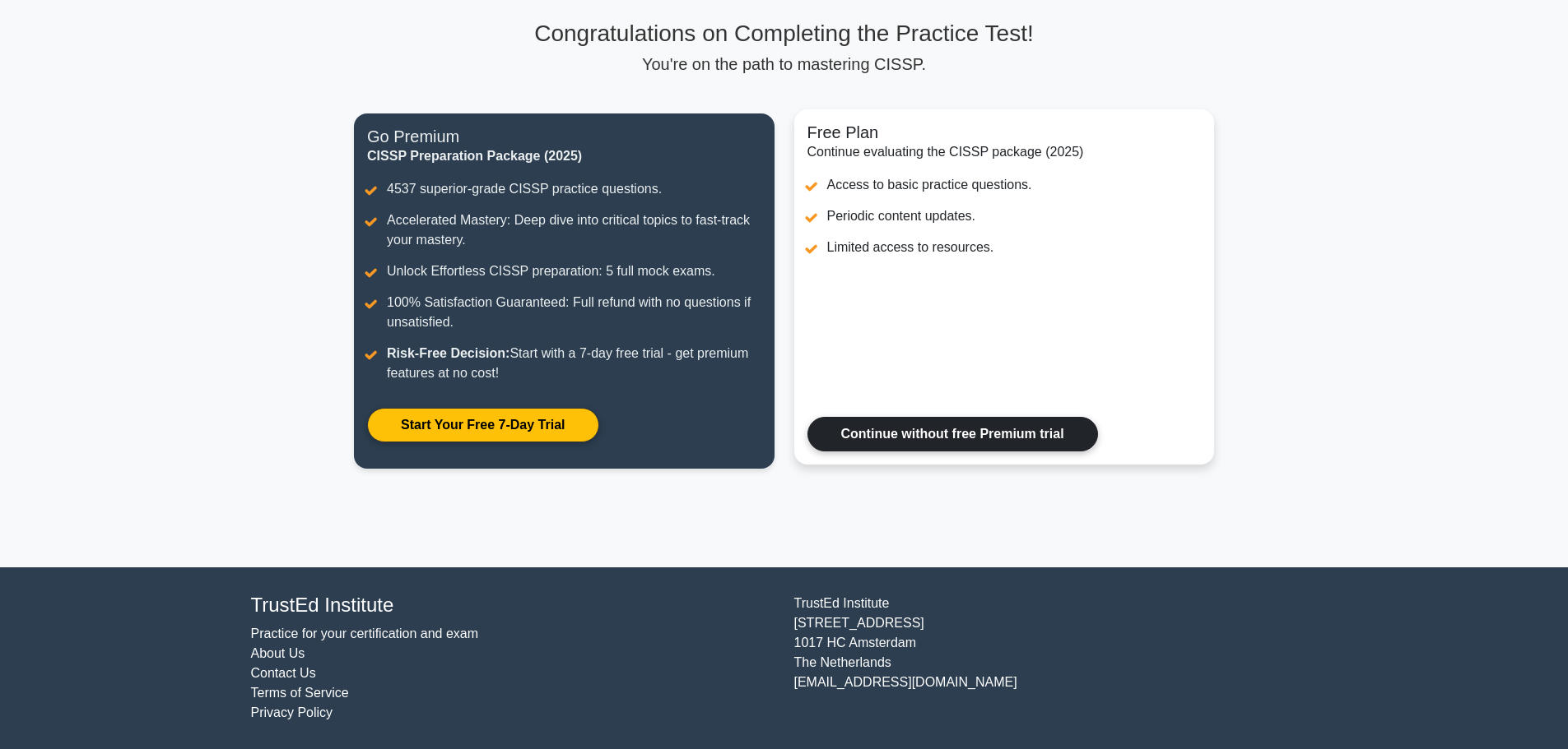
click at [974, 434] on link "Continue without free Premium trial" at bounding box center [953, 434] width 290 height 35
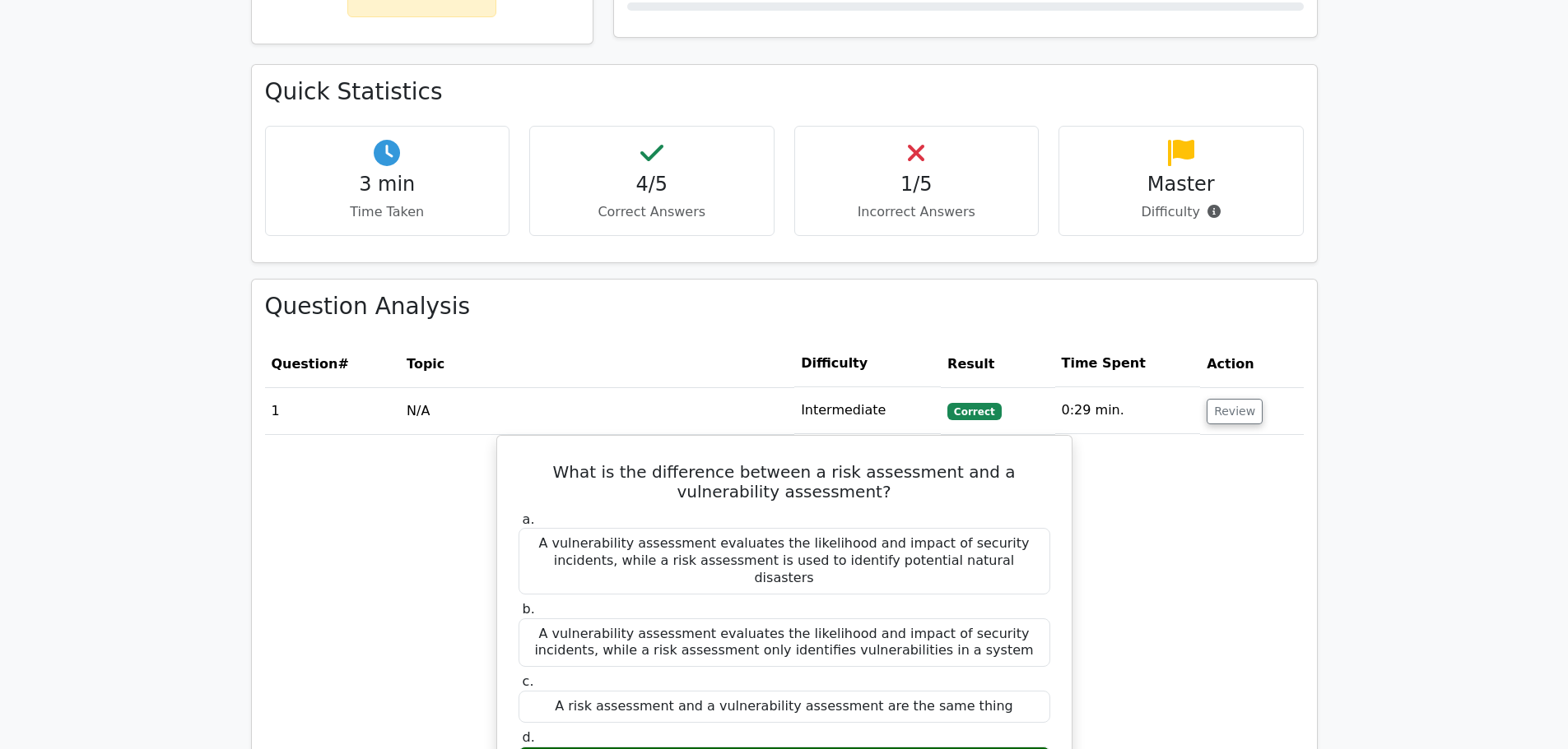
scroll to position [905, 0]
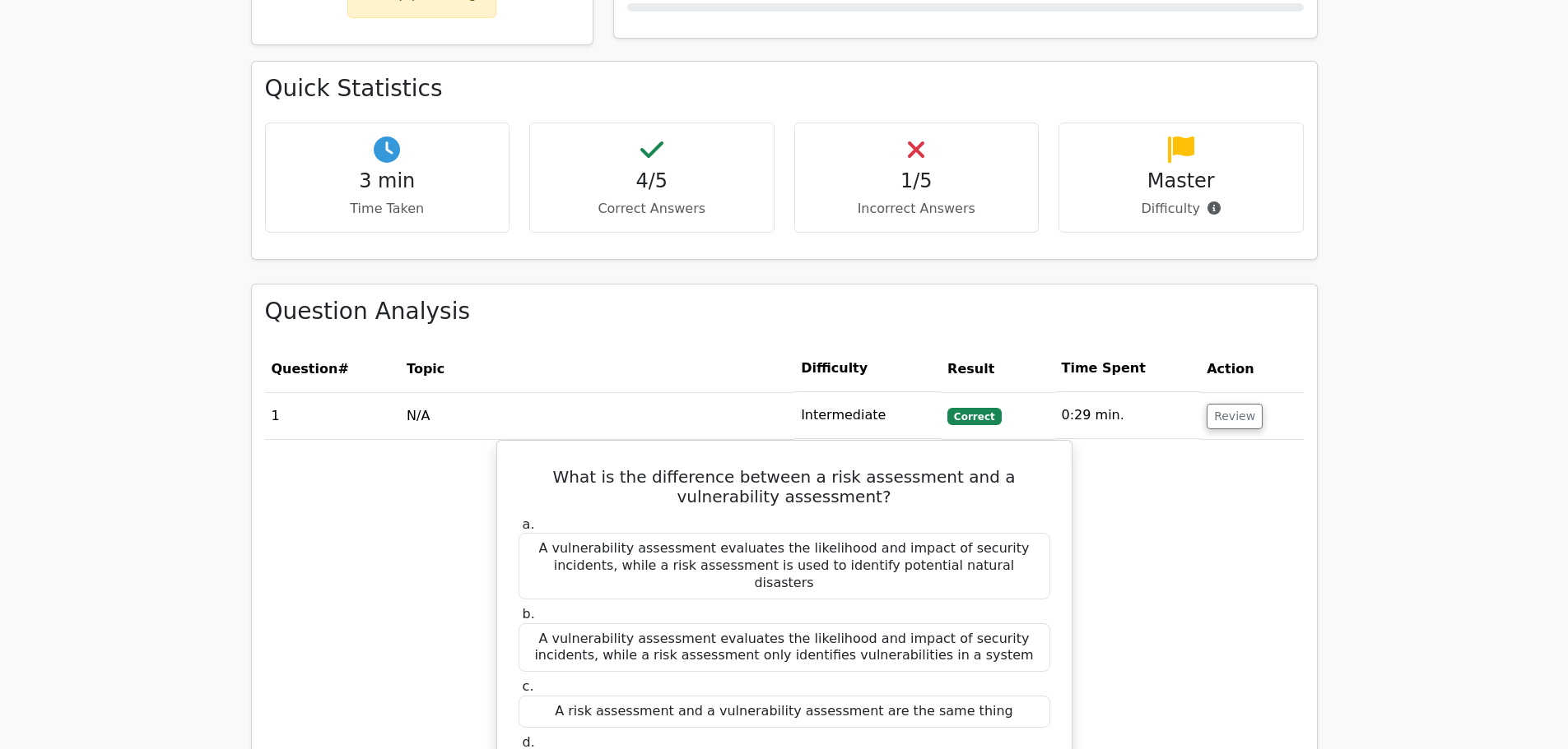
click at [888, 122] on div "1/5 Incorrect Answers" at bounding box center [916, 178] width 245 height 112
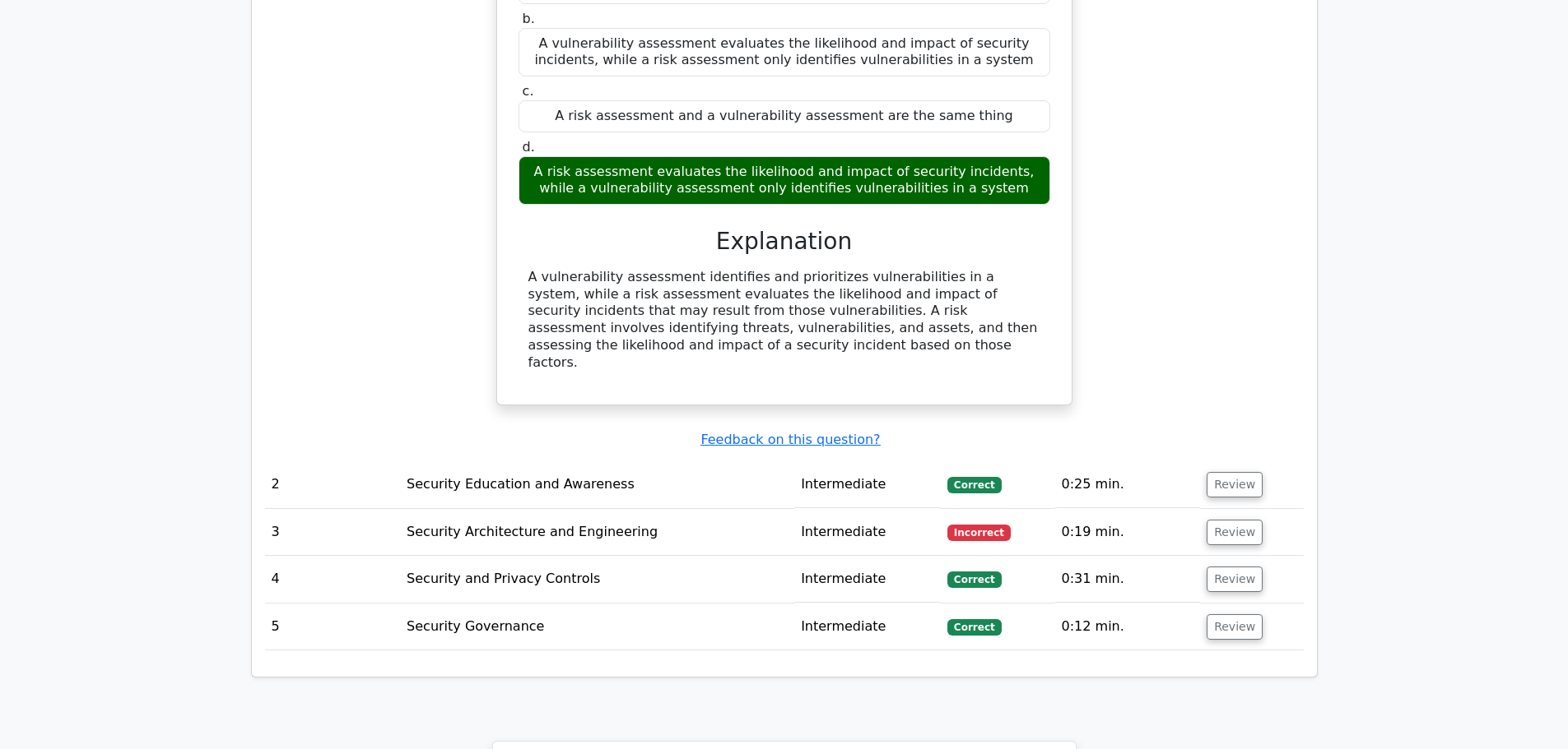
scroll to position [1645, 0]
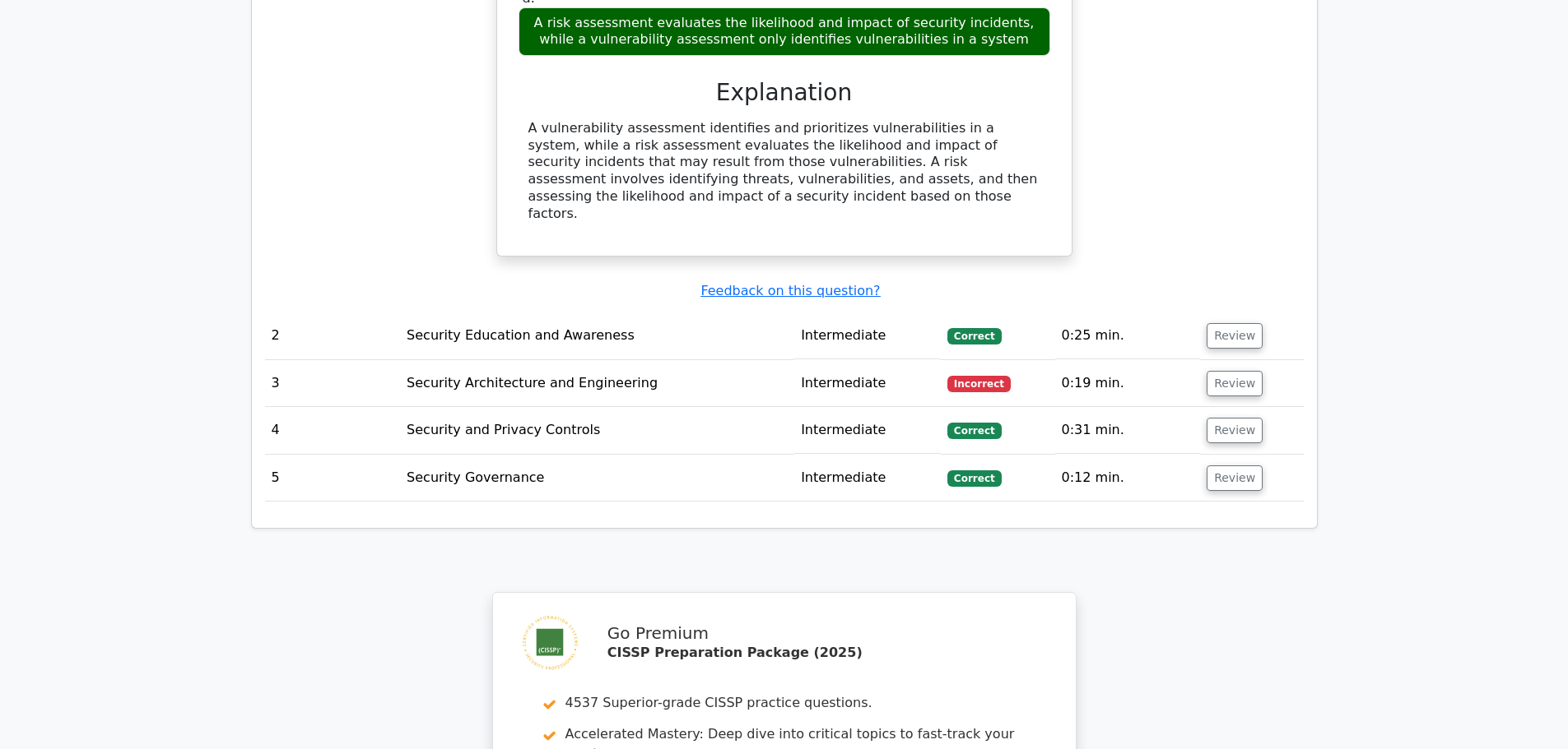
click at [566, 360] on td "Security Architecture and Engineering" at bounding box center [596, 384] width 394 height 47
click at [1231, 371] on button "Review" at bounding box center [1234, 384] width 56 height 26
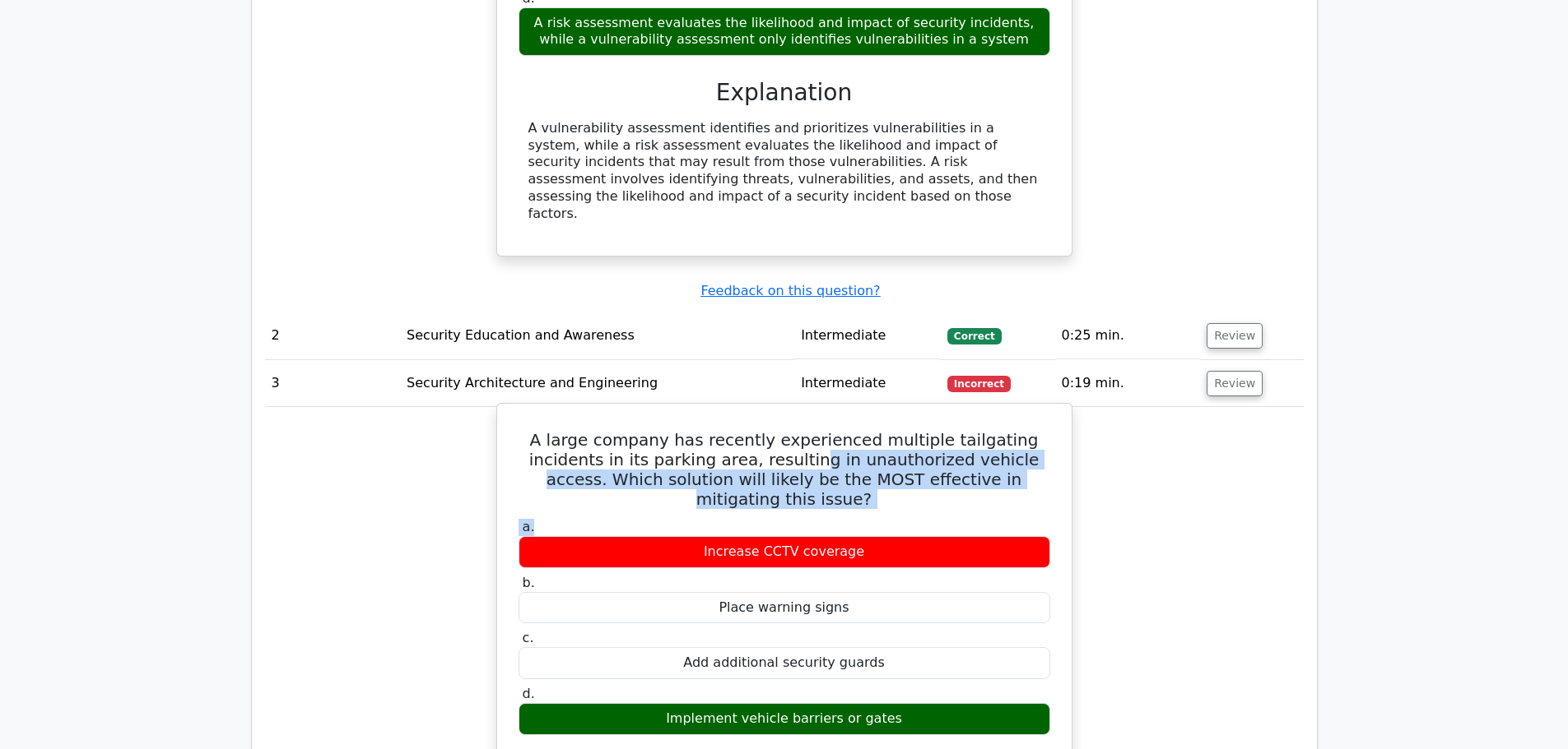
drag, startPoint x: 734, startPoint y: 368, endPoint x: 1039, endPoint y: 401, distance: 306.8
click at [1039, 411] on div "A large company has recently experienced multiple tailgating incidents in its p…" at bounding box center [784, 726] width 561 height 632
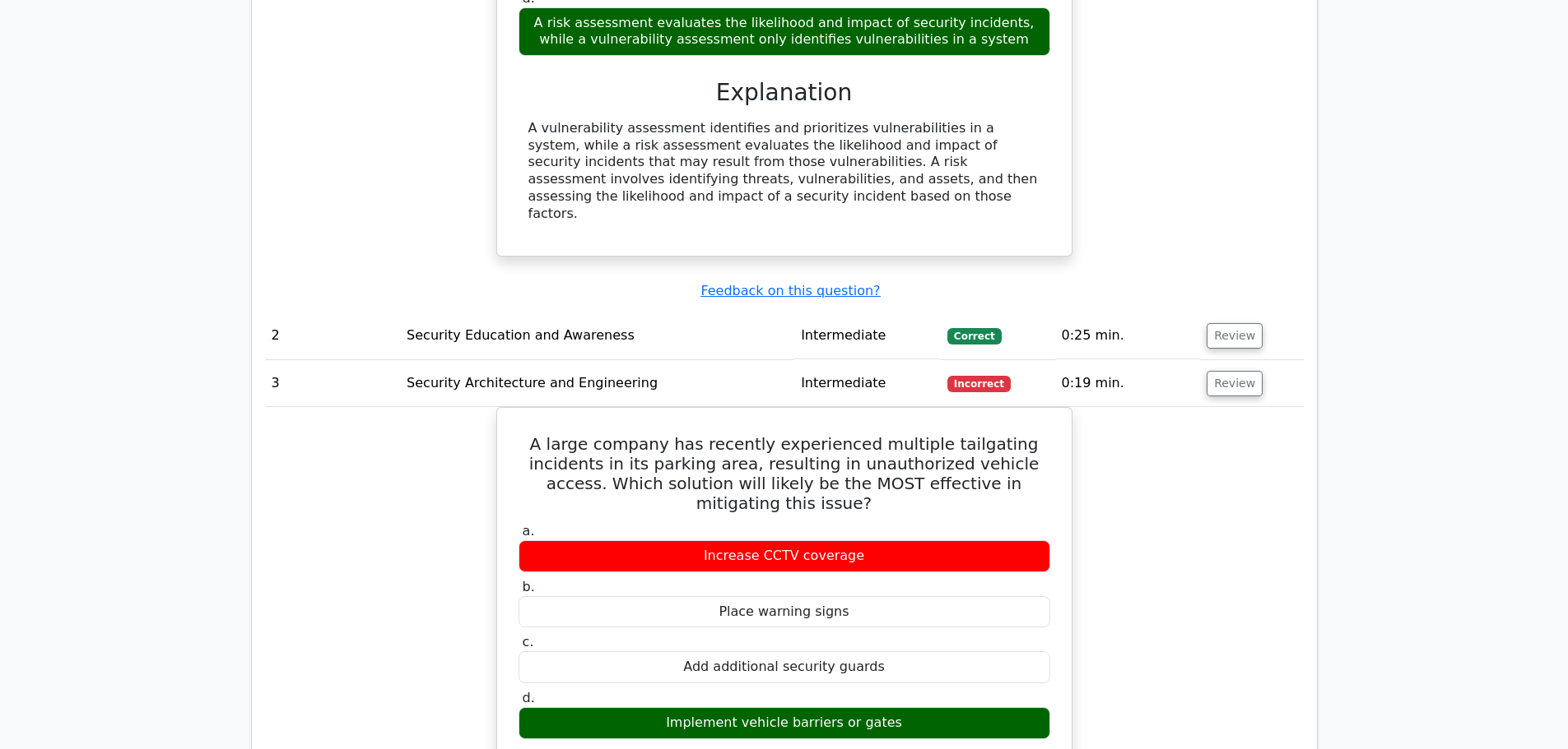
click at [1221, 475] on div "A large company has recently experienced multiple tailgating incidents in its p…" at bounding box center [784, 740] width 1039 height 666
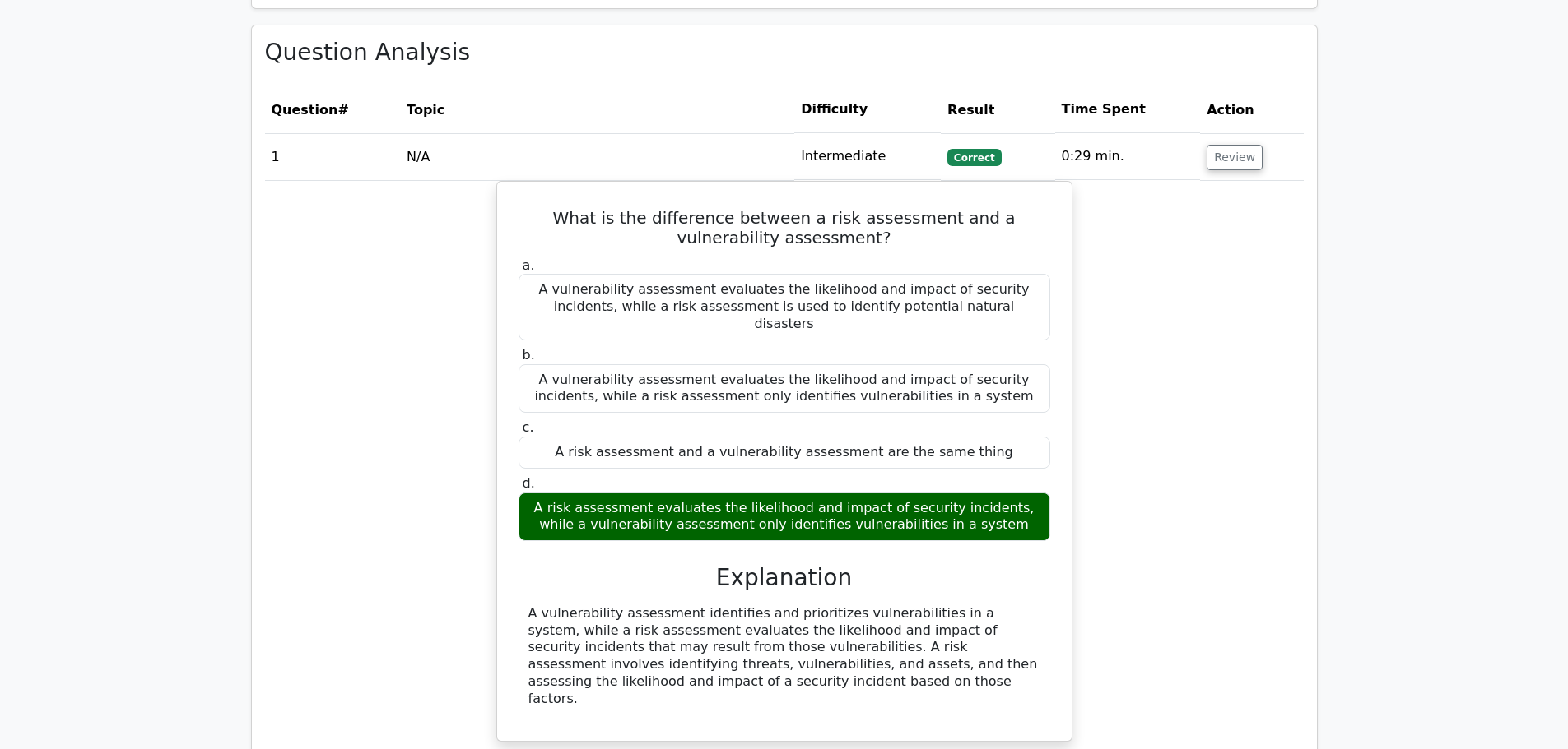
scroll to position [1152, 0]
